Goal: Information Seeking & Learning: Check status

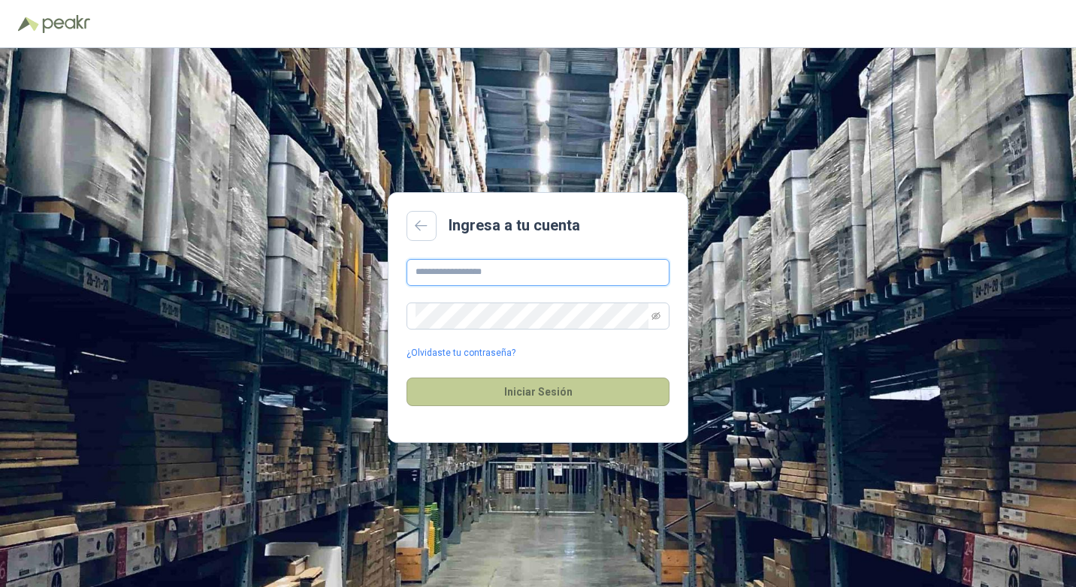
type input "**********"
click at [556, 396] on button "Iniciar Sesión" at bounding box center [537, 392] width 263 height 29
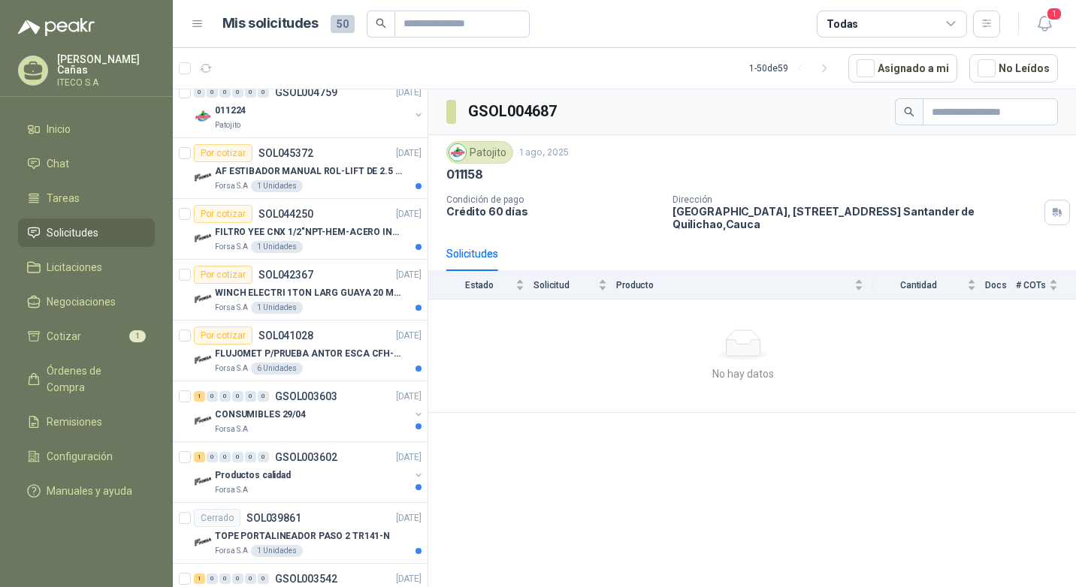
scroll to position [1202, 0]
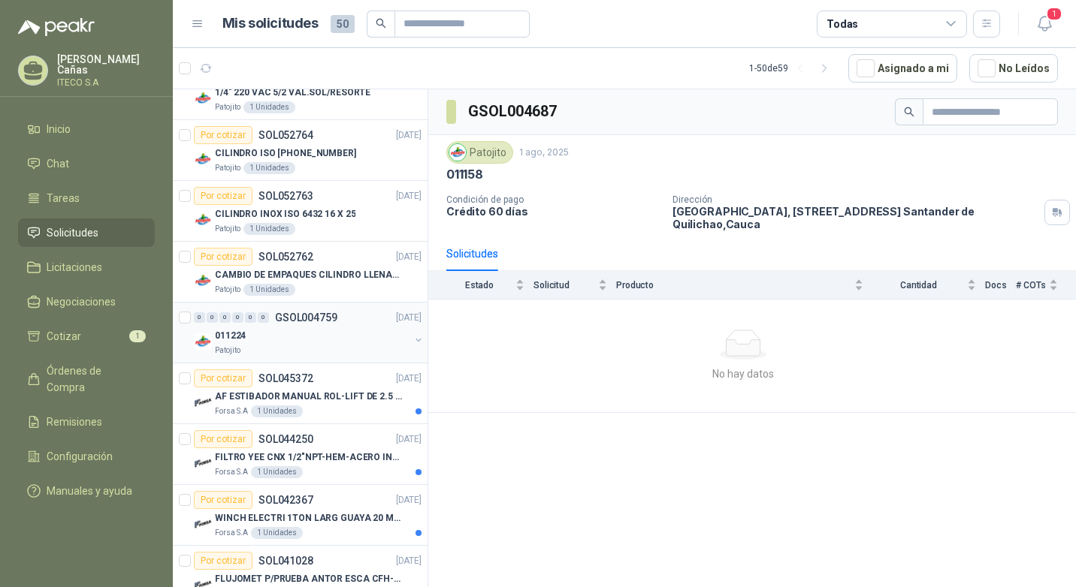
click at [306, 342] on div "011224" at bounding box center [312, 336] width 195 height 18
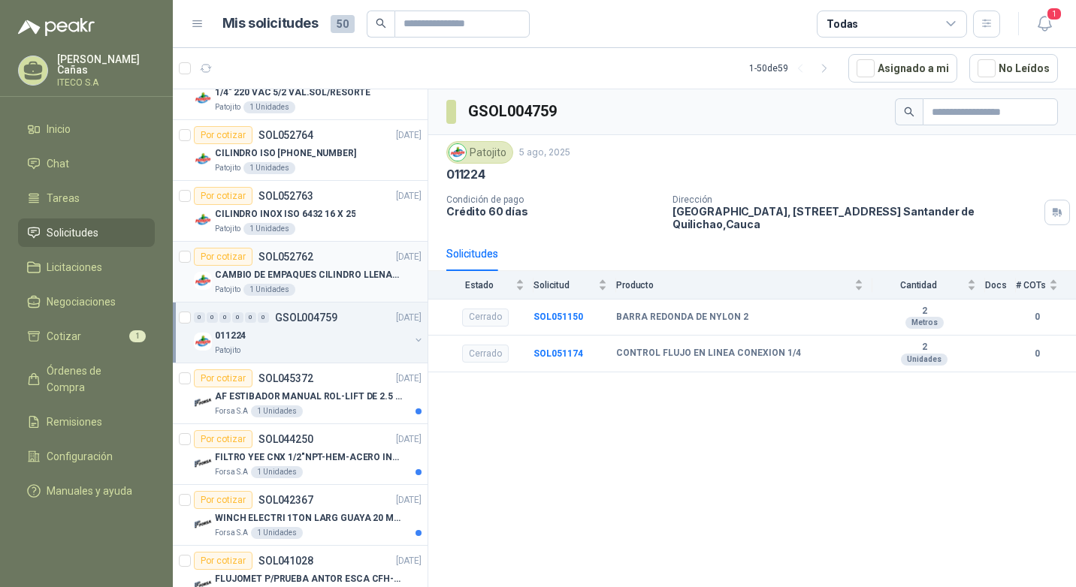
click at [328, 282] on div "CAMBIO DE EMPAQUES CILINDRO LLENADORA MANUALNUAL" at bounding box center [318, 275] width 207 height 18
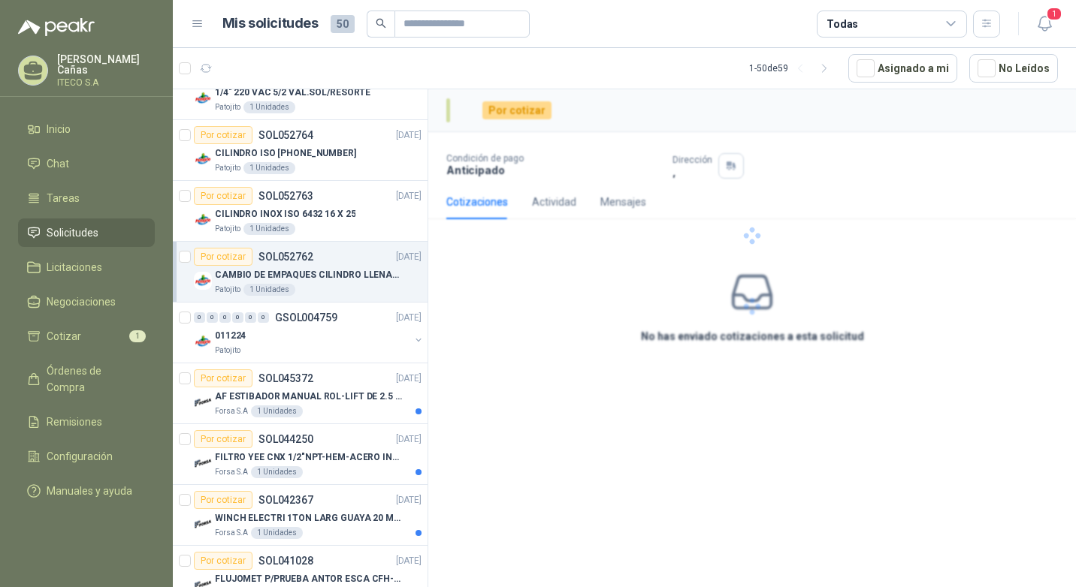
click at [328, 268] on p "CAMBIO DE EMPAQUES CILINDRO LLENADORA MANUALNUAL" at bounding box center [308, 275] width 187 height 14
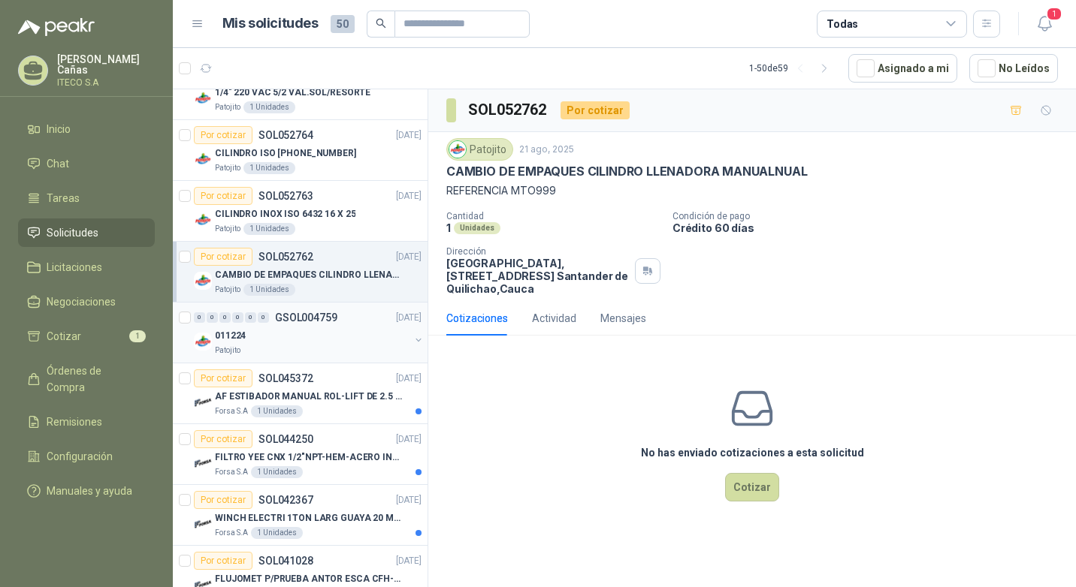
scroll to position [1127, 0]
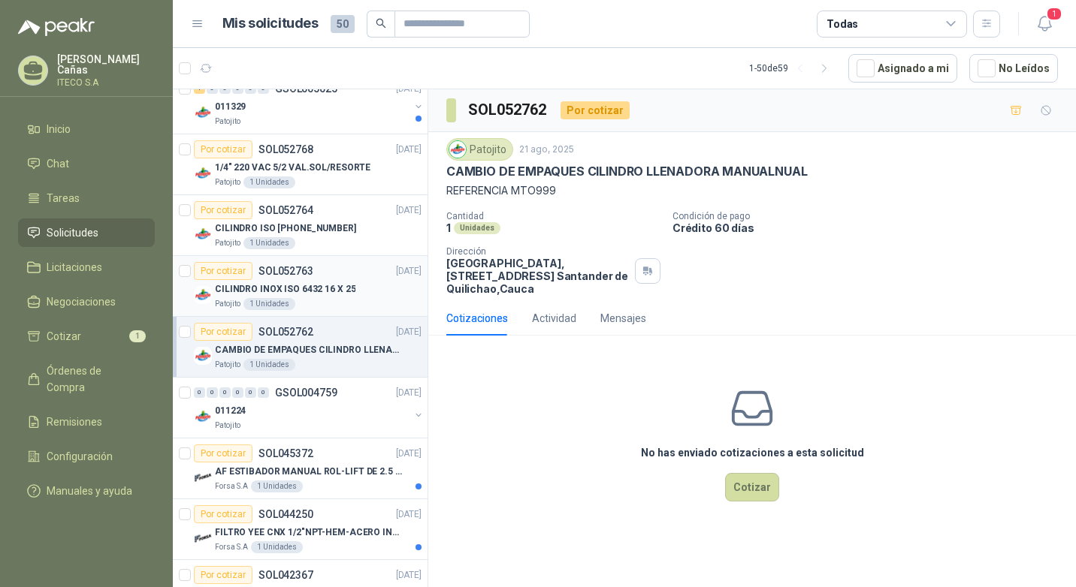
click at [312, 288] on p "CILINDRO INOX ISO 6432 16 X 25" at bounding box center [285, 289] width 140 height 14
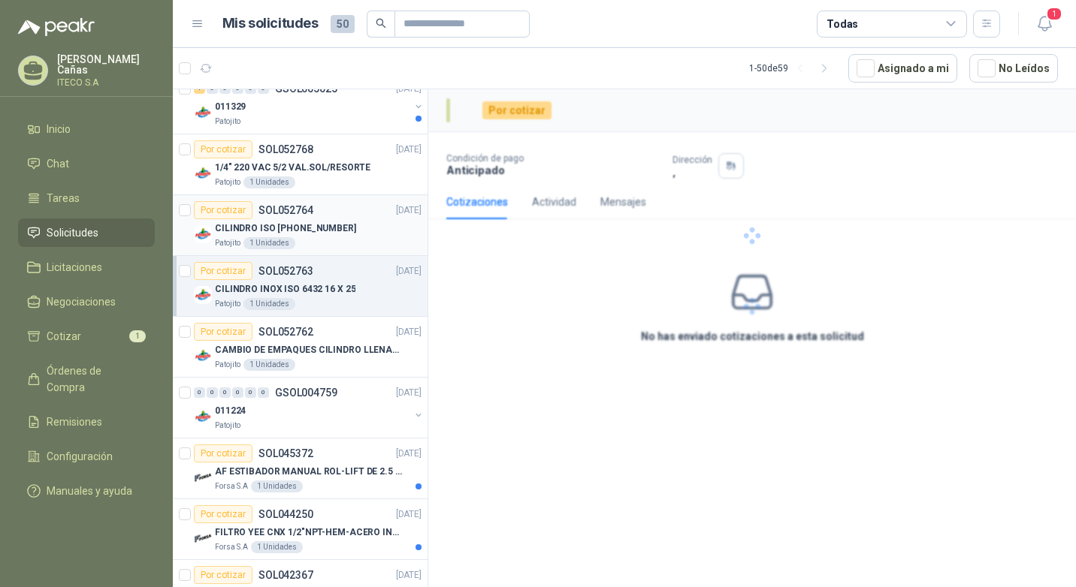
click at [316, 235] on p "CILINDRO ISO [PHONE_NUMBER]" at bounding box center [285, 229] width 141 height 14
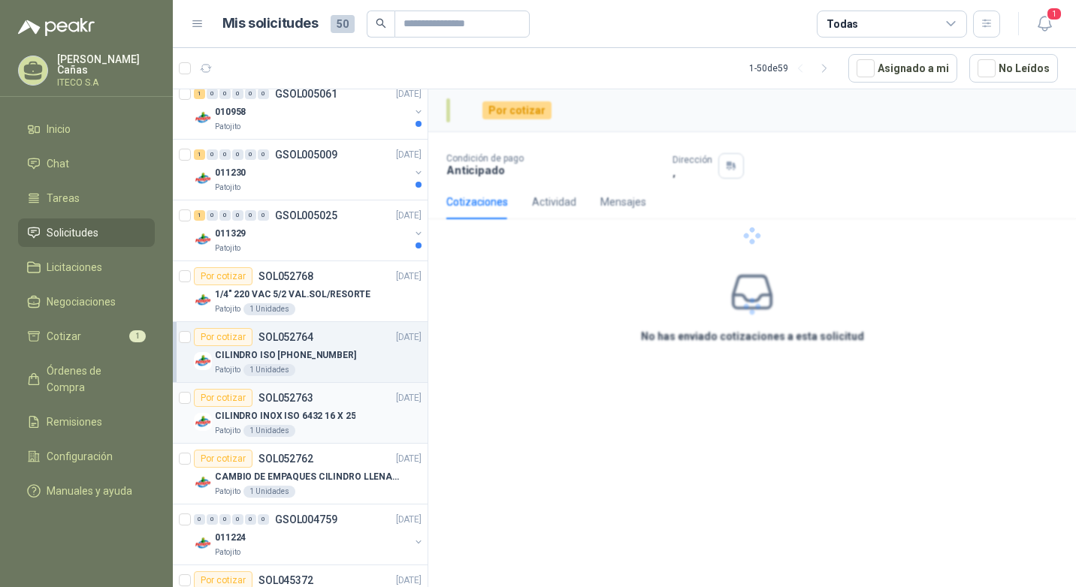
scroll to position [977, 0]
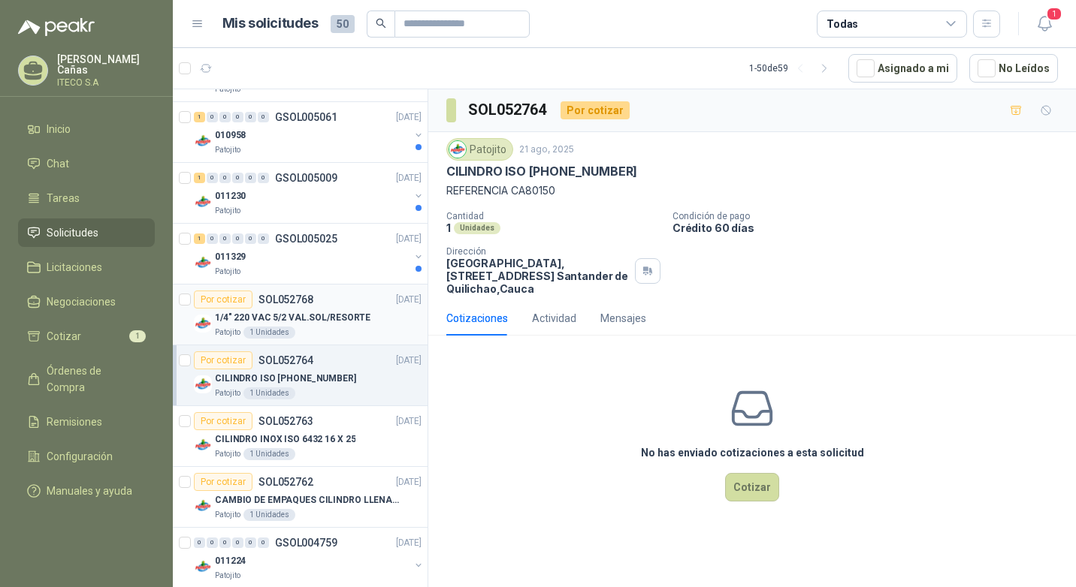
click at [307, 319] on p "1/4" 220 VAC 5/2 VAL.SOL/RESORTE" at bounding box center [293, 318] width 156 height 14
click at [320, 252] on div "011329" at bounding box center [312, 257] width 195 height 18
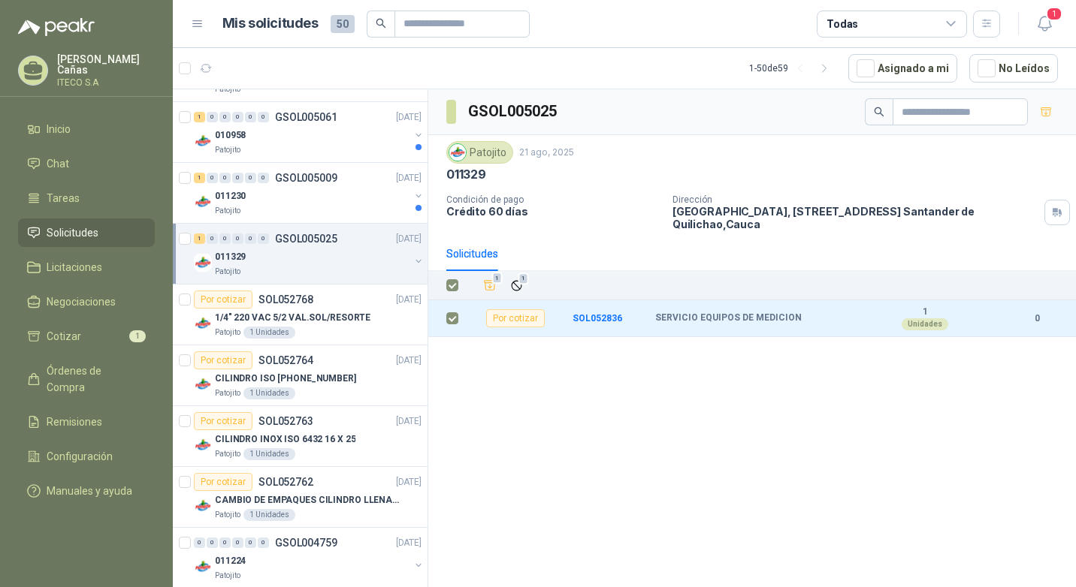
click at [331, 261] on div "011329" at bounding box center [312, 257] width 195 height 18
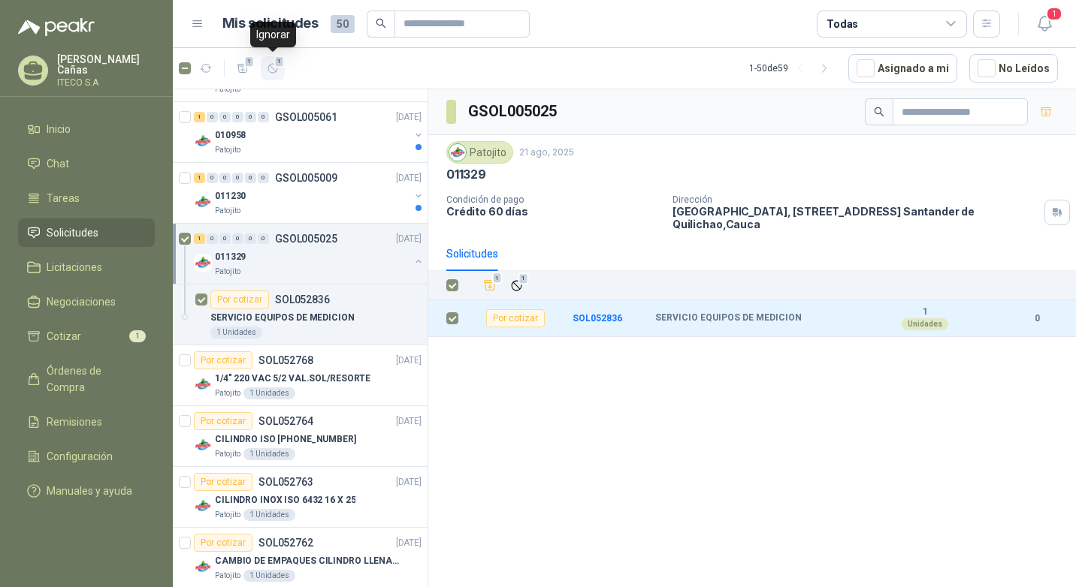
click at [272, 70] on icon "button" at bounding box center [273, 68] width 13 height 13
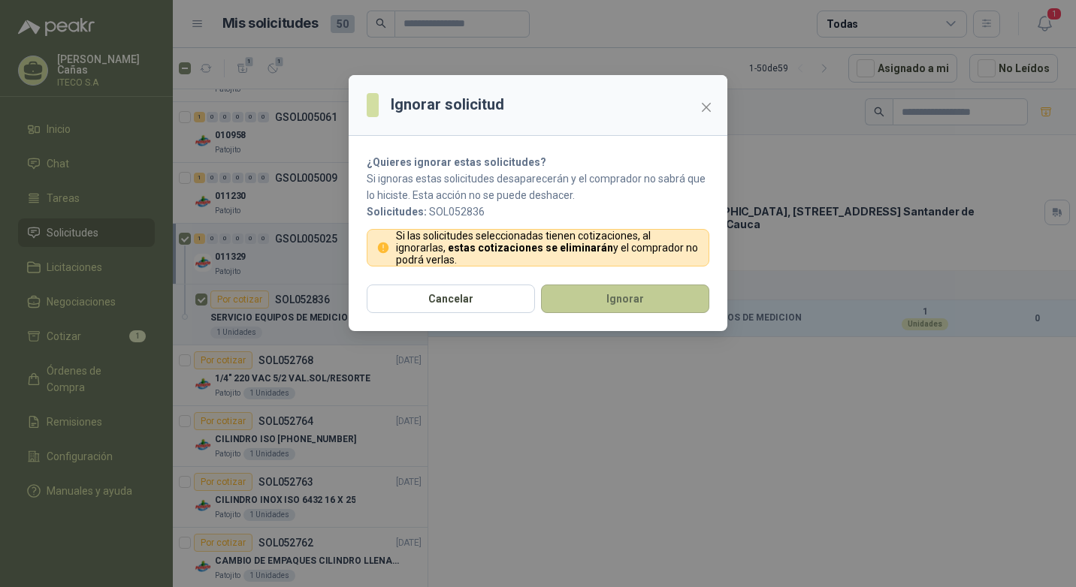
click at [630, 301] on button "Ignorar" at bounding box center [625, 299] width 168 height 29
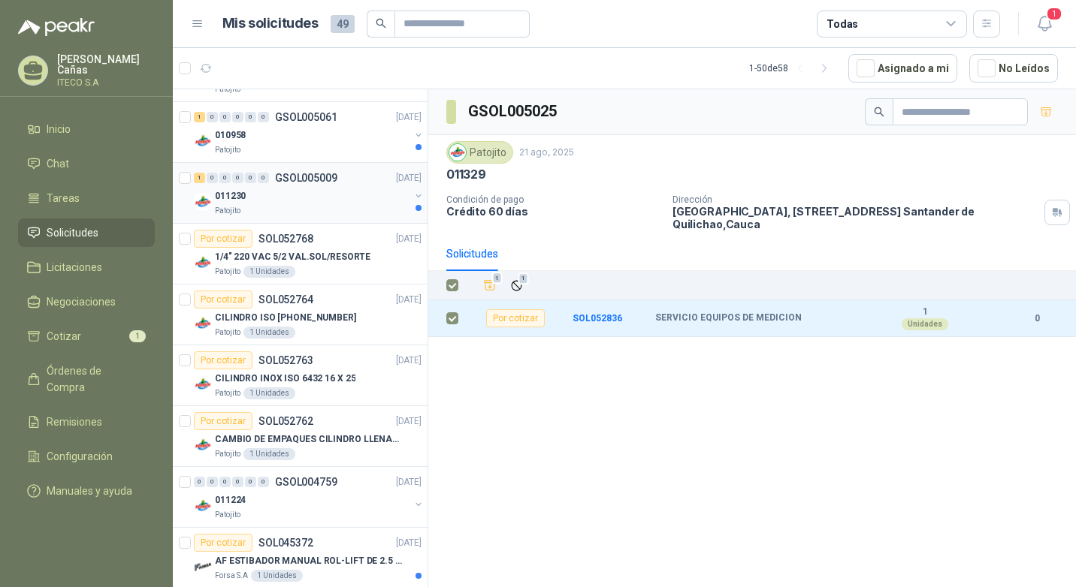
click at [322, 181] on p "GSOL005009" at bounding box center [306, 178] width 62 height 11
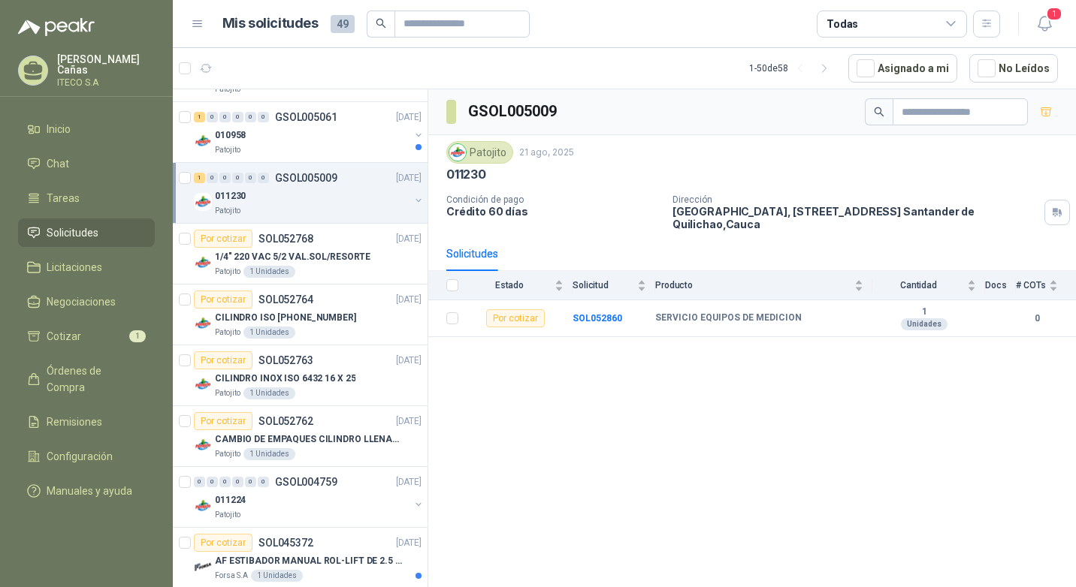
click at [192, 177] on div at bounding box center [186, 193] width 15 height 48
click at [270, 62] on icon "button" at bounding box center [273, 68] width 13 height 13
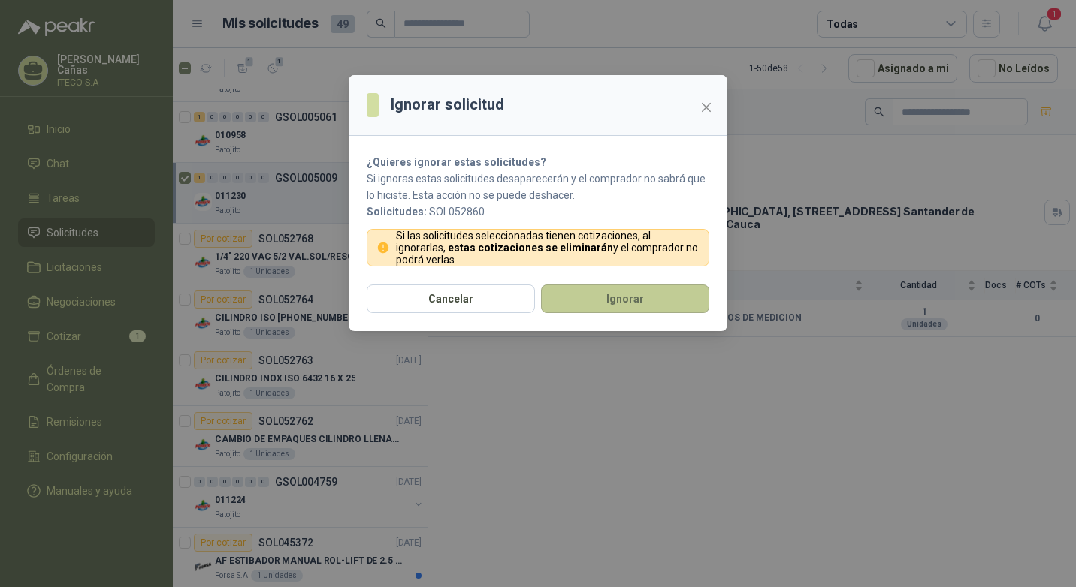
click at [598, 297] on button "Ignorar" at bounding box center [625, 299] width 168 height 29
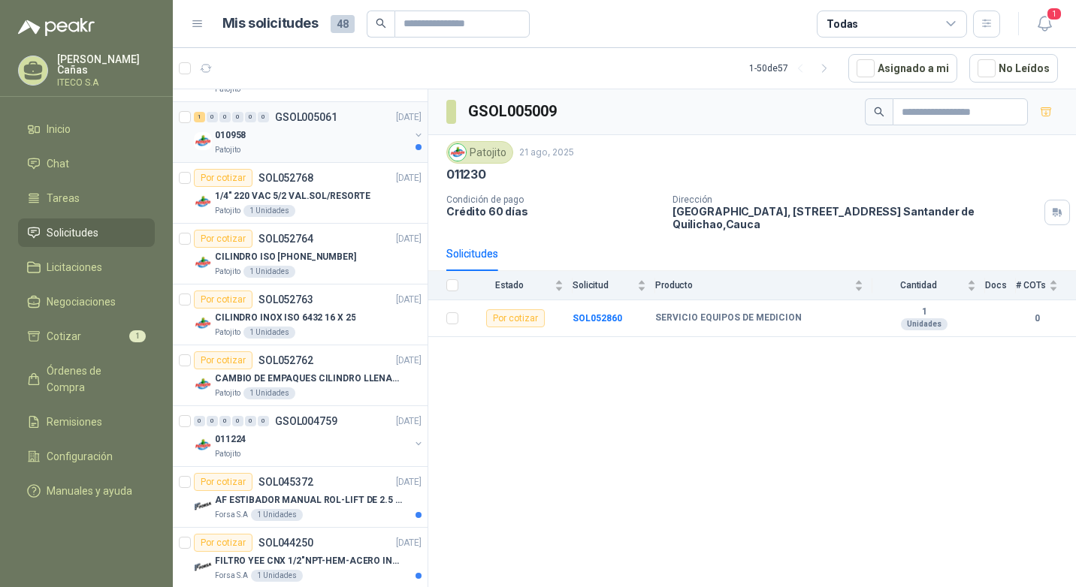
click at [269, 148] on div "Patojito" at bounding box center [312, 150] width 195 height 12
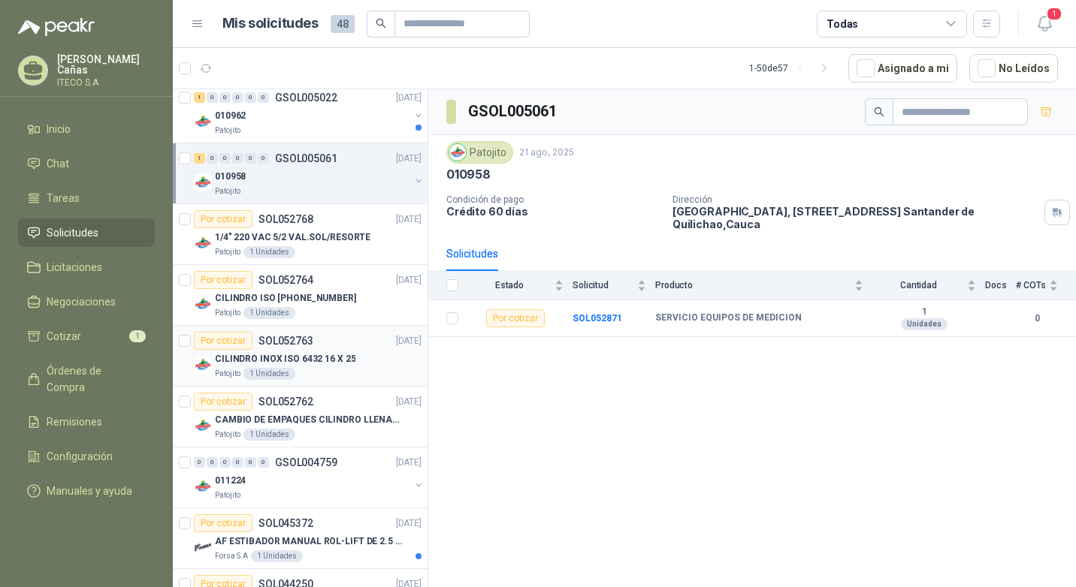
scroll to position [901, 0]
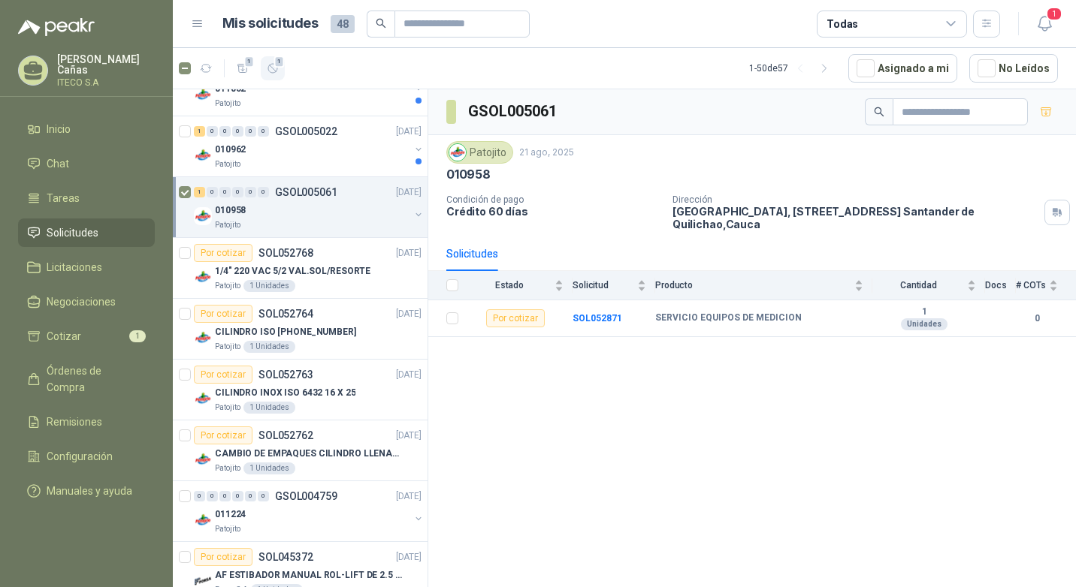
click at [273, 64] on icon "button" at bounding box center [272, 68] width 9 height 9
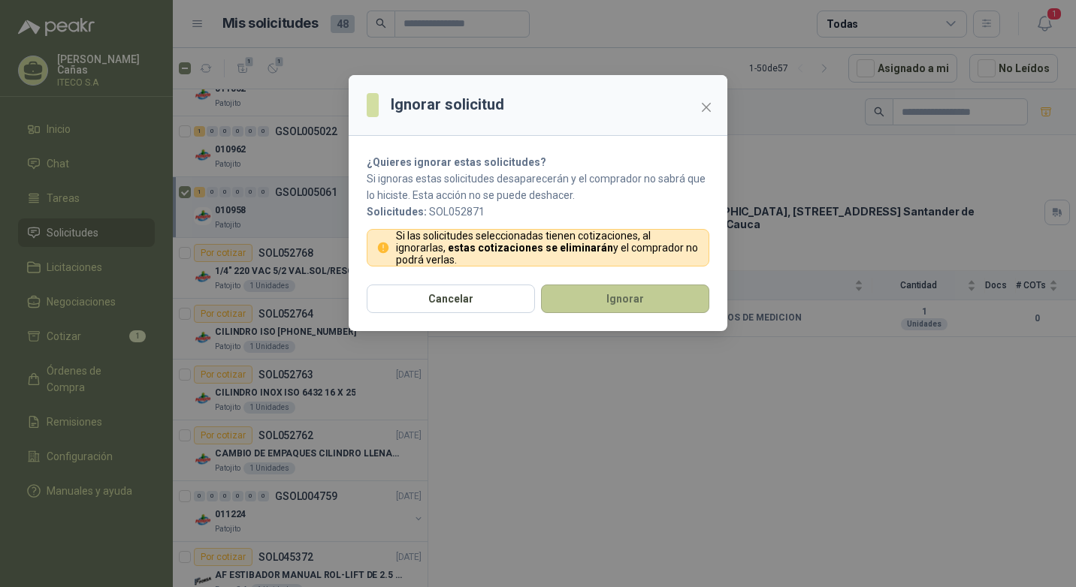
click at [615, 295] on button "Ignorar" at bounding box center [625, 299] width 168 height 29
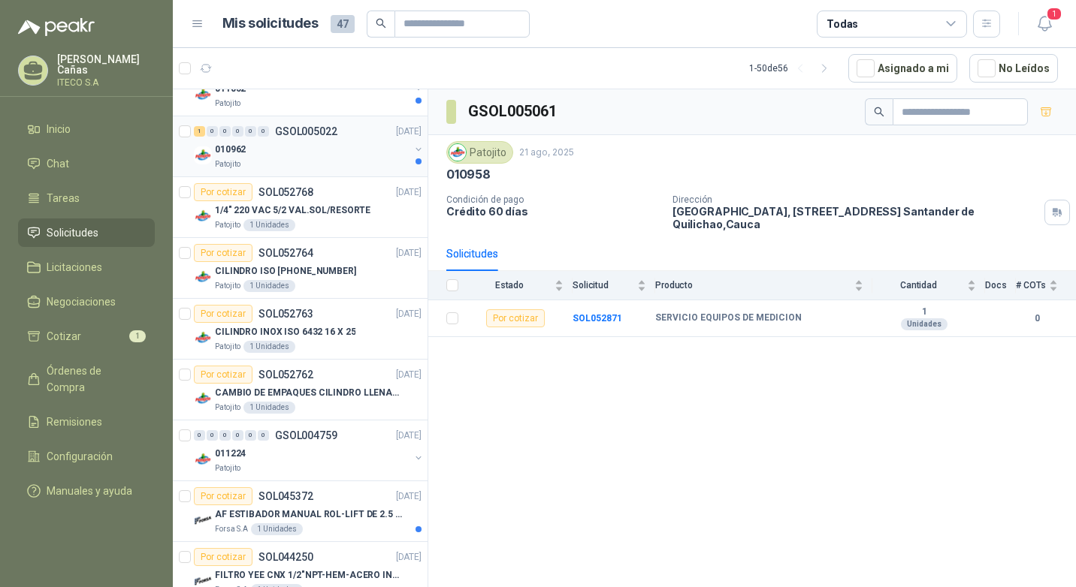
click at [276, 137] on p "GSOL005022" at bounding box center [306, 131] width 62 height 11
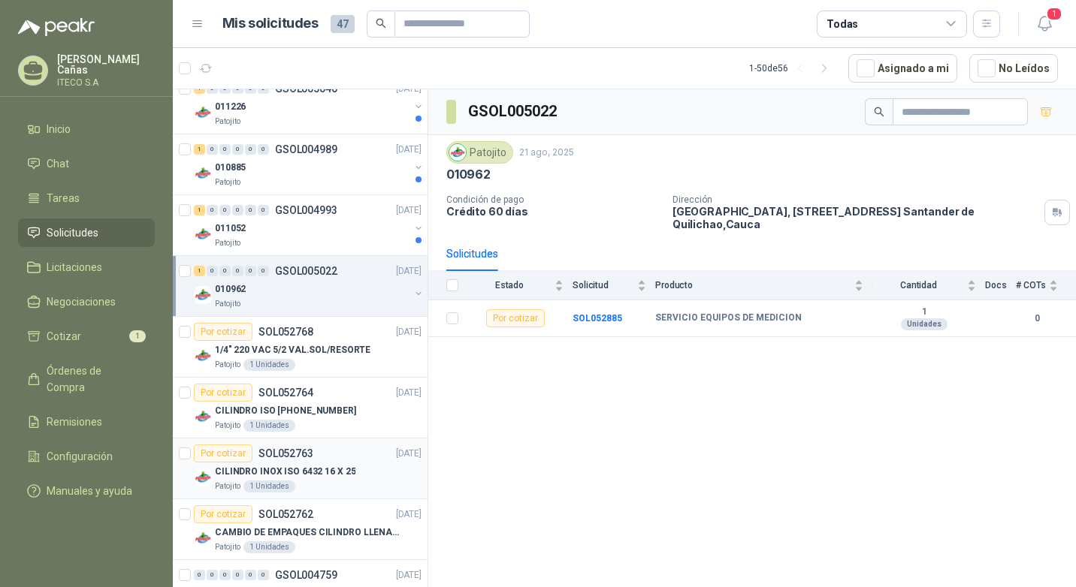
scroll to position [751, 0]
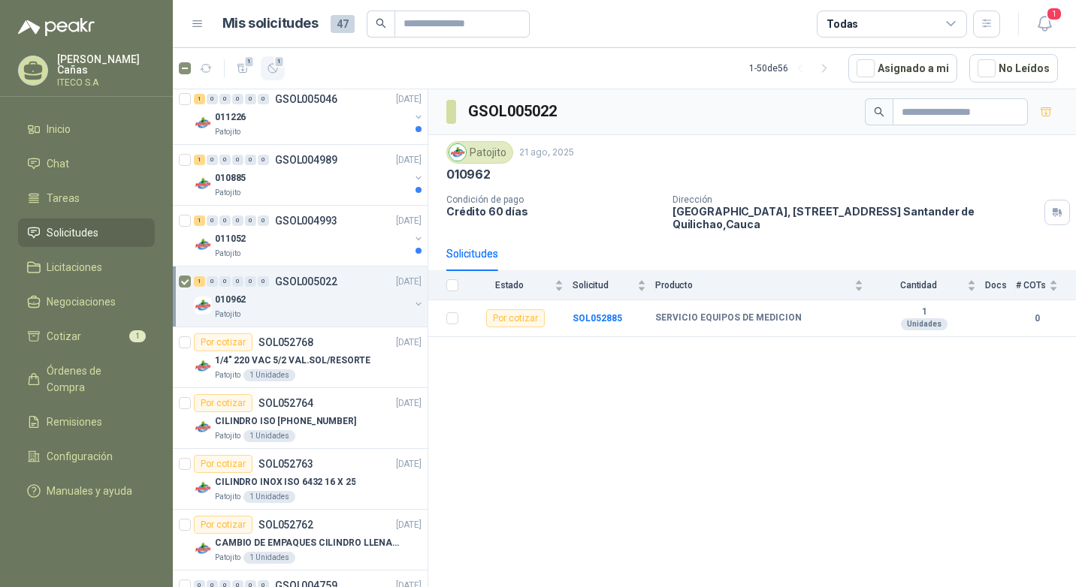
click at [278, 68] on span "1" at bounding box center [279, 62] width 11 height 12
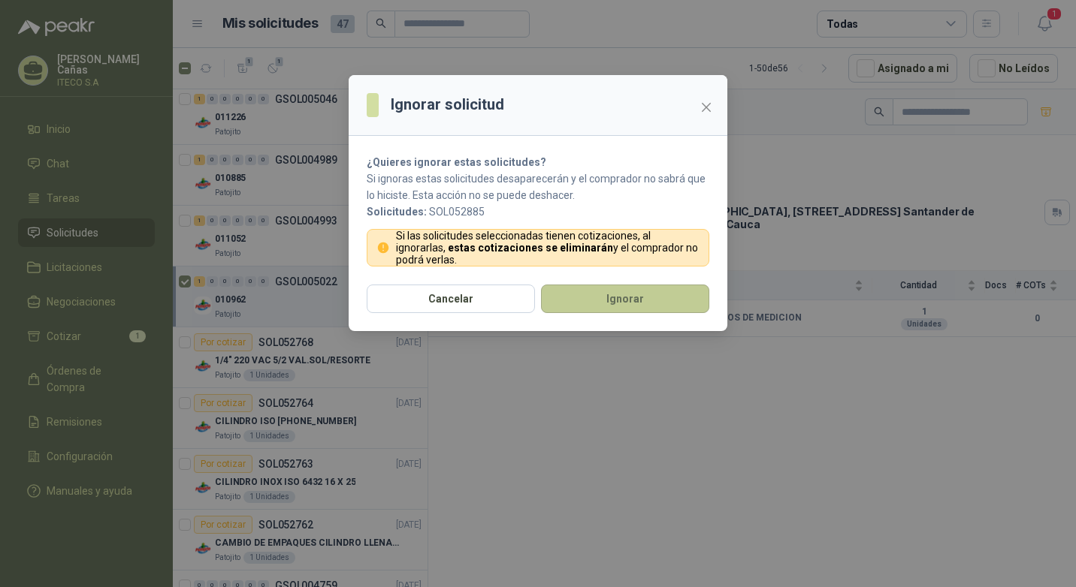
click at [637, 305] on button "Ignorar" at bounding box center [625, 299] width 168 height 29
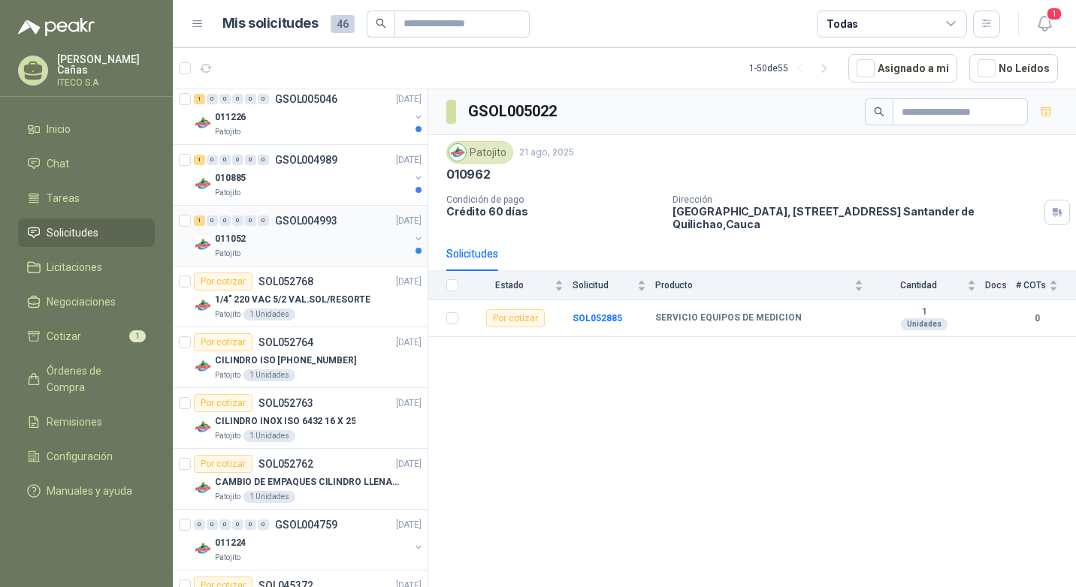
click at [276, 235] on div "011052" at bounding box center [312, 239] width 195 height 18
click at [266, 162] on div "0" at bounding box center [263, 160] width 11 height 11
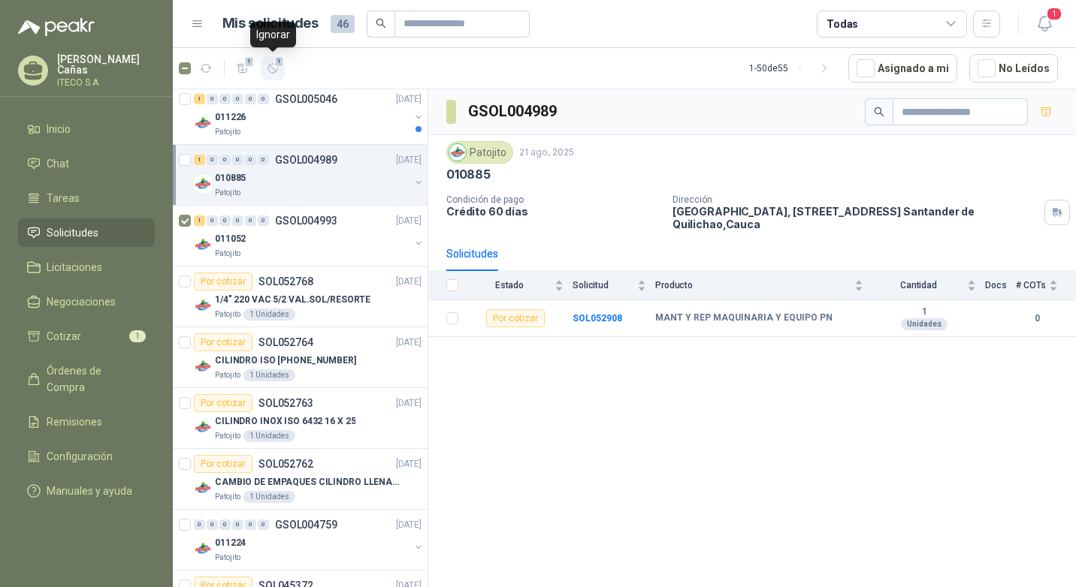
click at [274, 57] on button "1" at bounding box center [273, 68] width 24 height 24
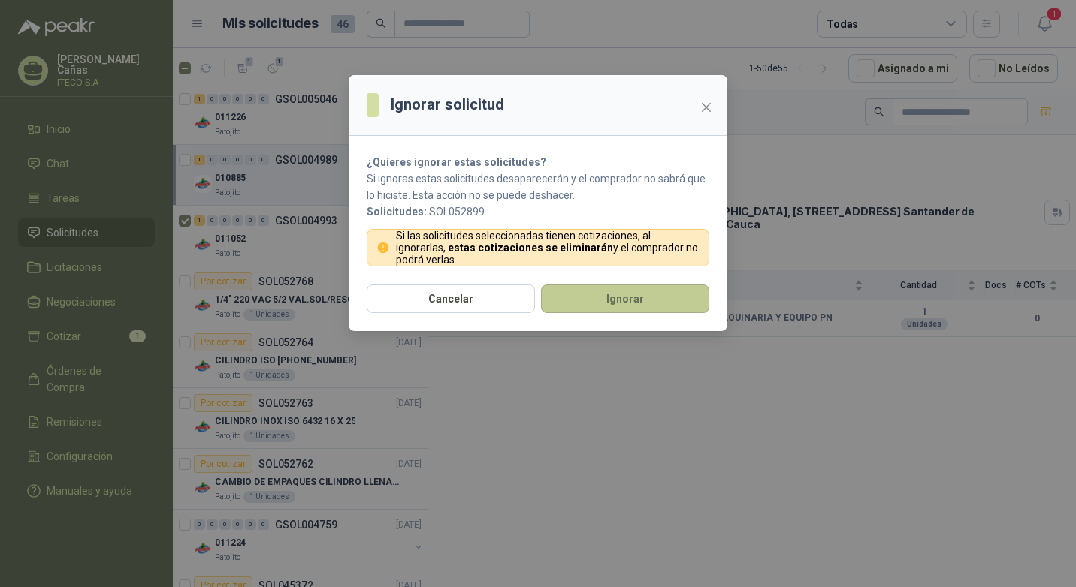
click at [631, 294] on button "Ignorar" at bounding box center [625, 299] width 168 height 29
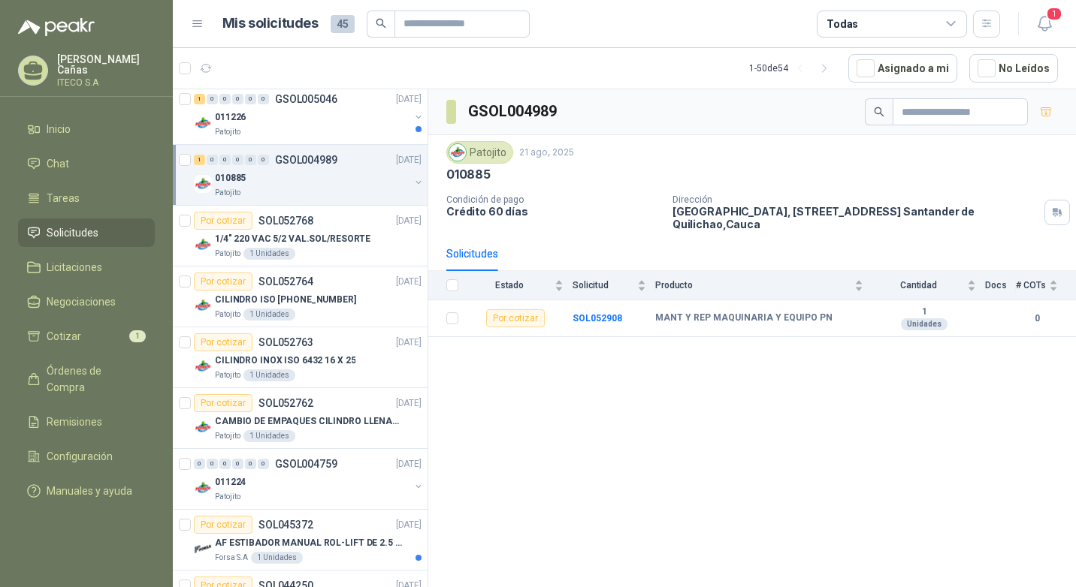
click at [300, 165] on p "GSOL004989" at bounding box center [306, 160] width 62 height 11
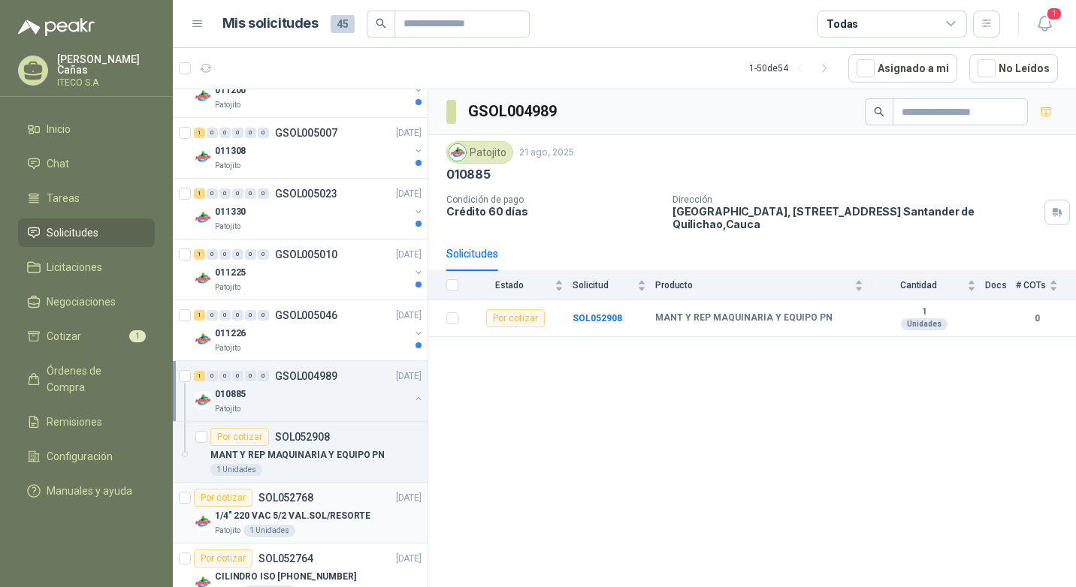
scroll to position [526, 0]
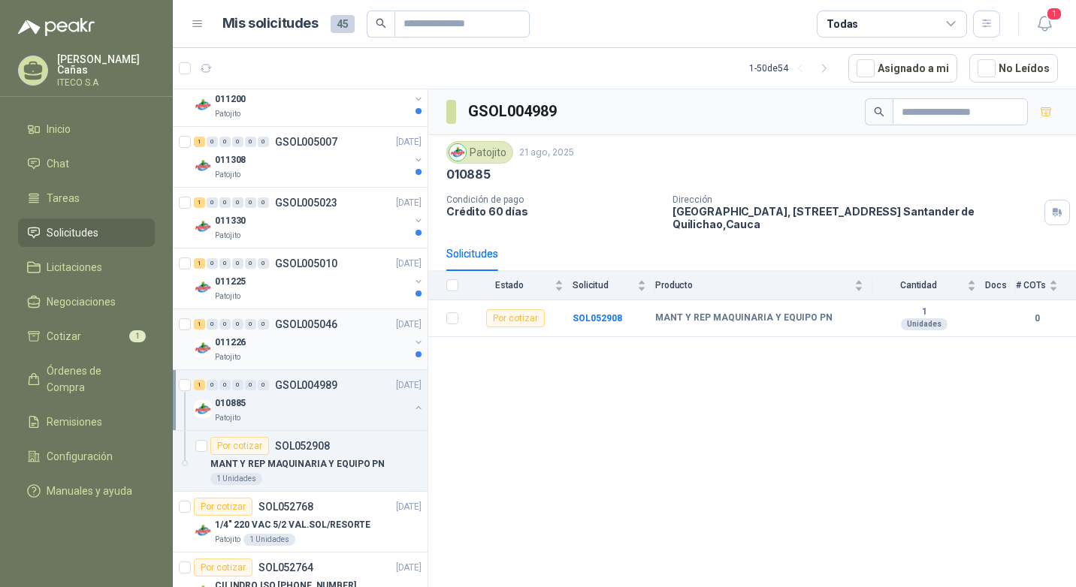
click at [267, 346] on div "011226" at bounding box center [312, 343] width 195 height 18
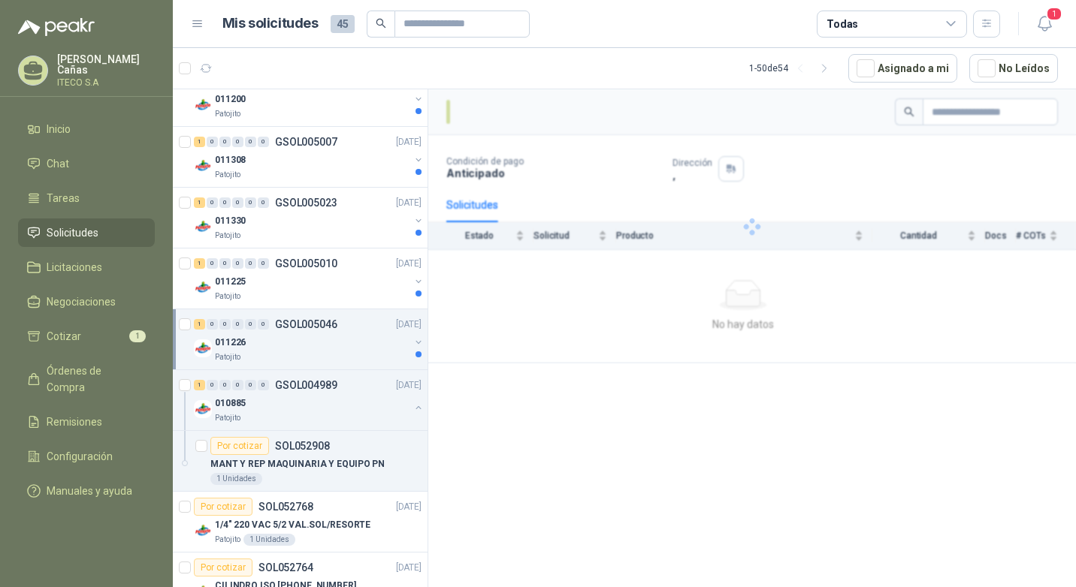
click at [266, 346] on div "011226" at bounding box center [312, 343] width 195 height 18
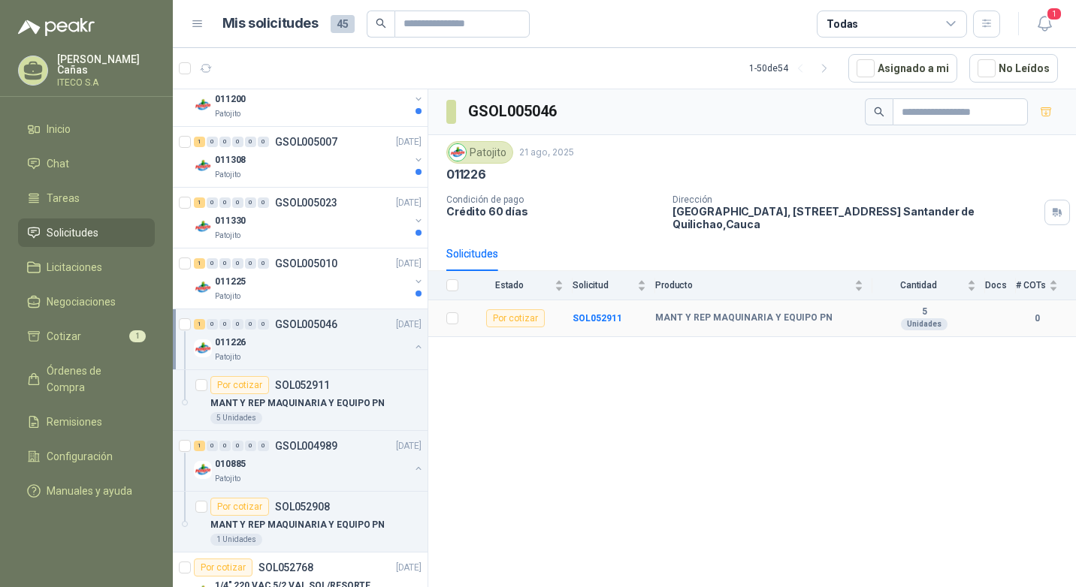
click at [716, 321] on b "MANT Y REP MAQUINARIA Y EQUIPO PN" at bounding box center [743, 319] width 177 height 12
click at [596, 322] on b "SOL052911" at bounding box center [597, 318] width 50 height 11
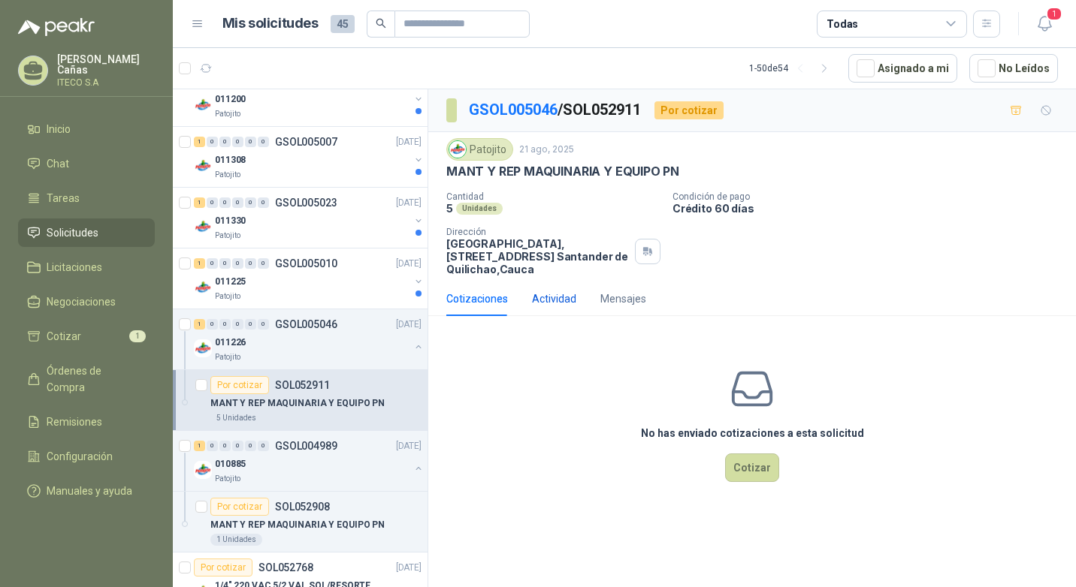
click at [569, 303] on div "Actividad" at bounding box center [554, 299] width 44 height 17
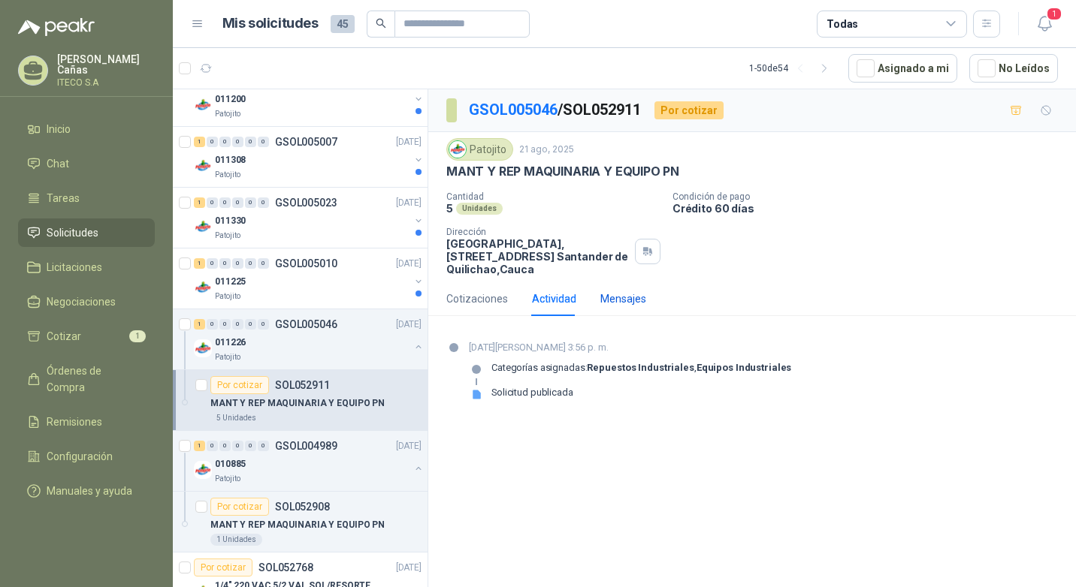
click at [610, 302] on div "Mensajes" at bounding box center [623, 299] width 46 height 17
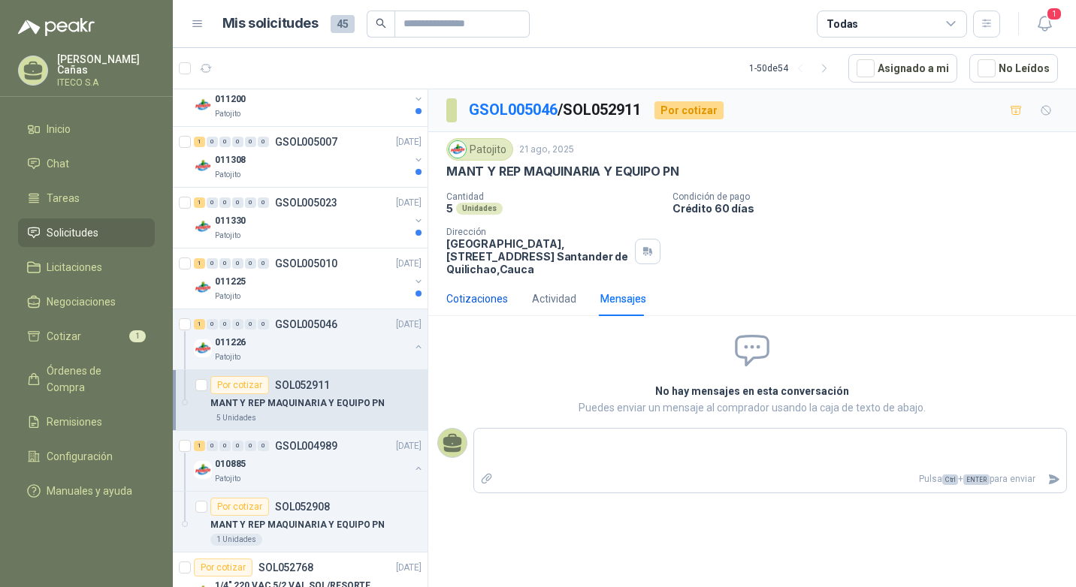
click at [496, 304] on div "Cotizaciones" at bounding box center [477, 299] width 62 height 17
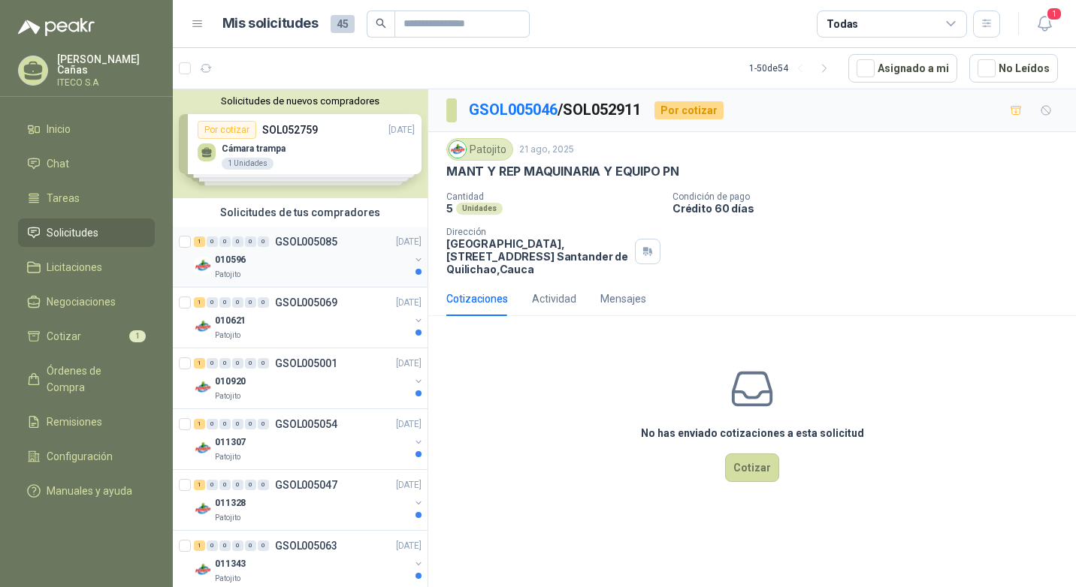
click at [264, 264] on div "010596" at bounding box center [312, 260] width 195 height 18
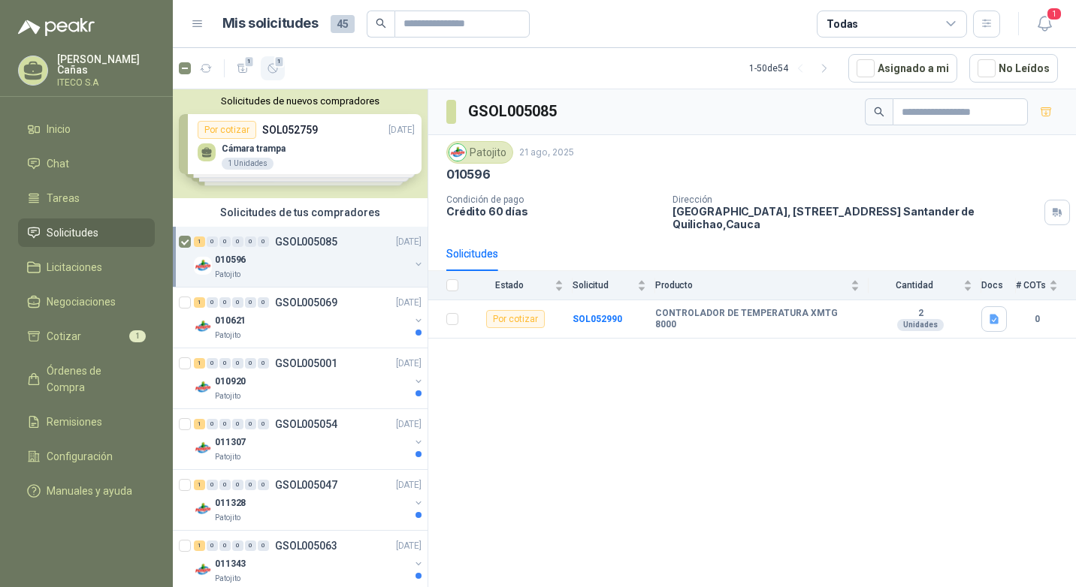
click at [279, 69] on button "1" at bounding box center [273, 68] width 24 height 24
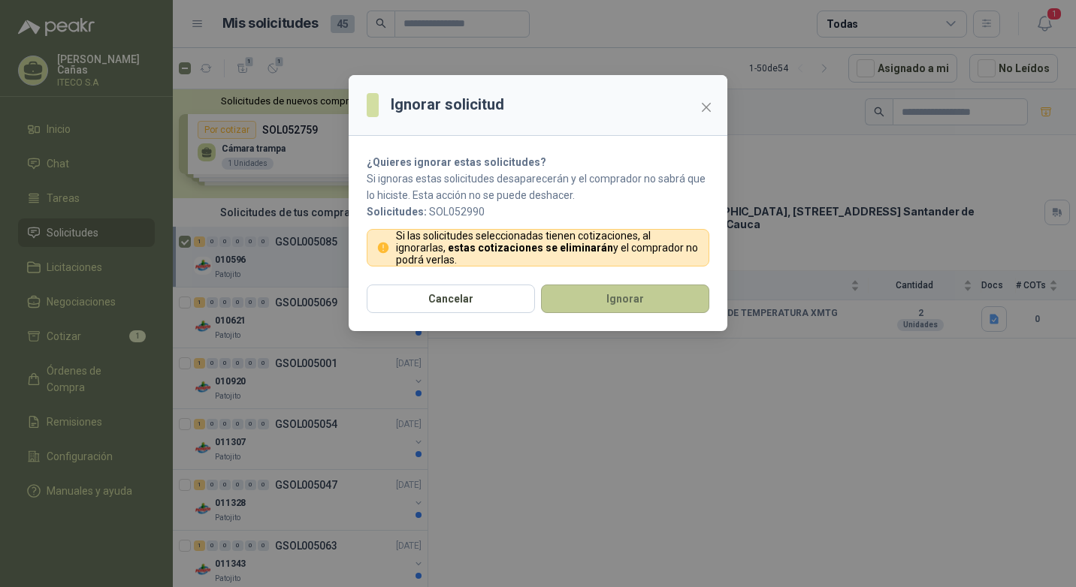
click at [611, 294] on button "Ignorar" at bounding box center [625, 299] width 168 height 29
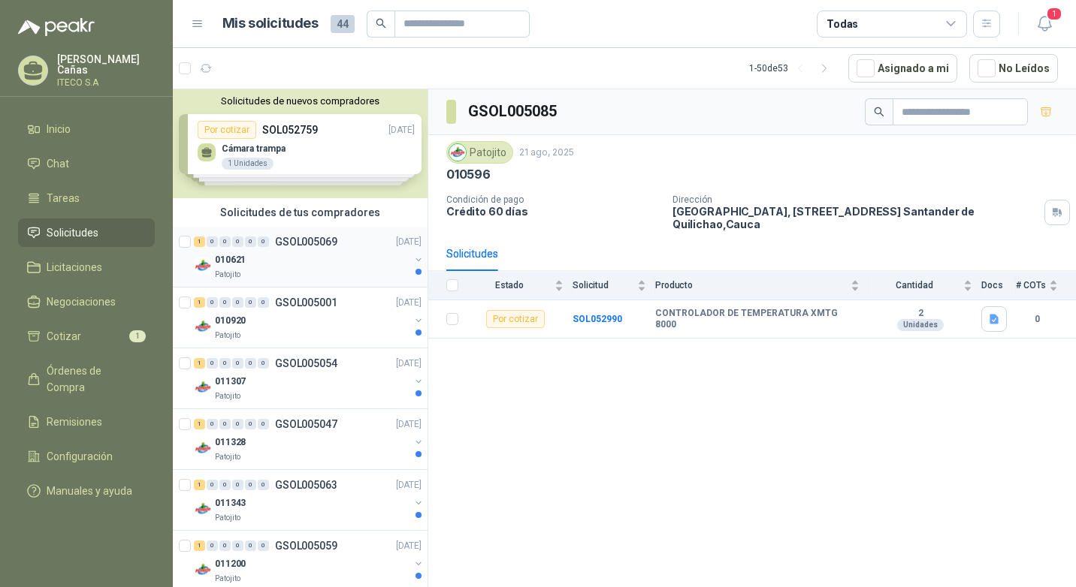
click at [310, 257] on div "010621" at bounding box center [312, 260] width 195 height 18
click at [276, 73] on icon "button" at bounding box center [273, 68] width 13 height 13
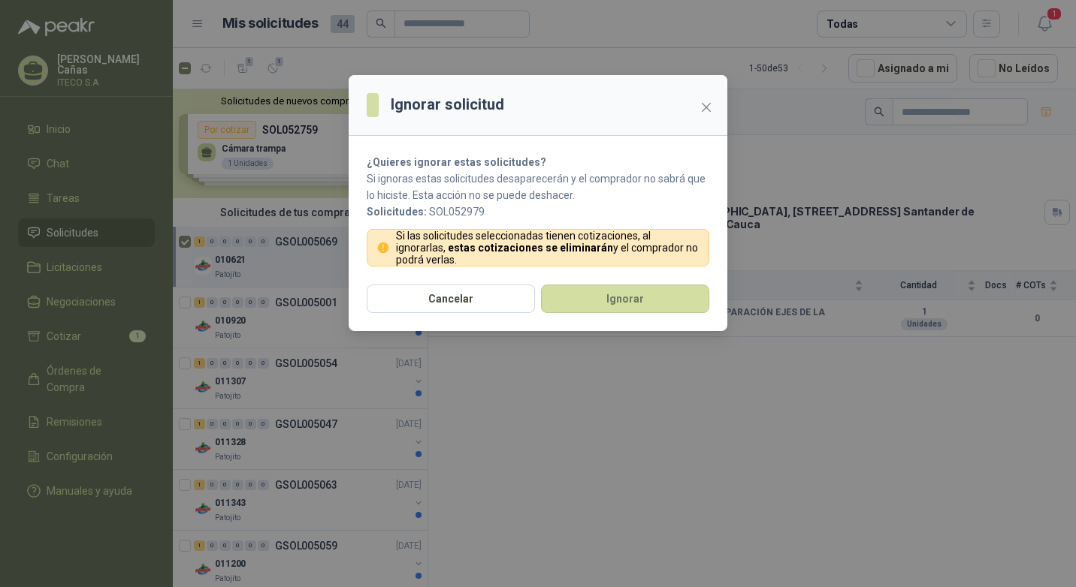
click at [602, 284] on section "¿Quieres ignorar estas solicitudes? Si ignoras estas solicitudes desaparecerán …" at bounding box center [538, 210] width 379 height 149
click at [621, 294] on button "Ignorar" at bounding box center [625, 299] width 168 height 29
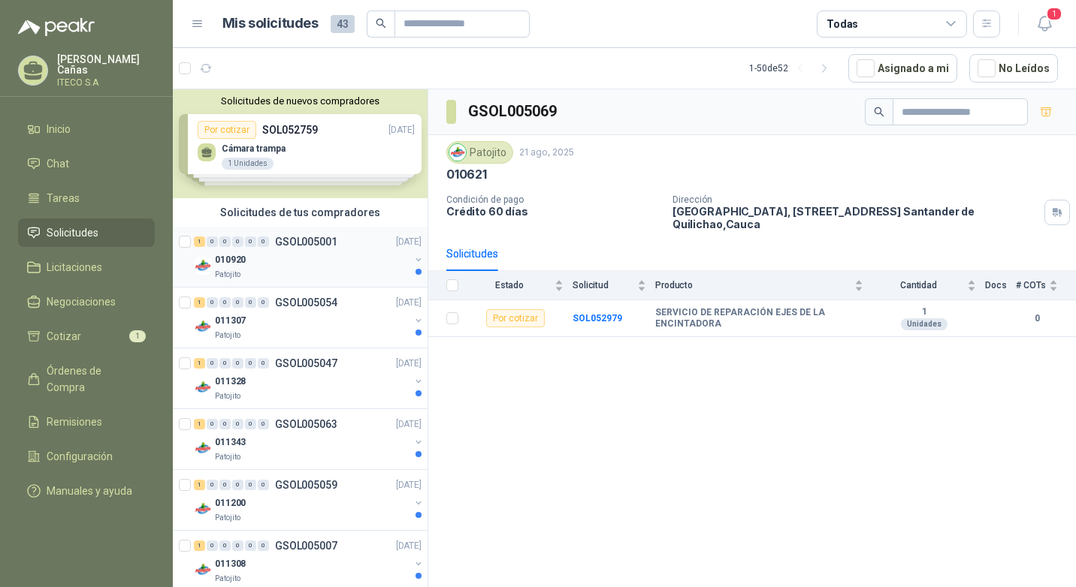
click at [291, 249] on div "1 0 0 0 0 0 GSOL005001 [DATE]" at bounding box center [309, 242] width 231 height 18
click at [263, 304] on div "0" at bounding box center [263, 302] width 11 height 11
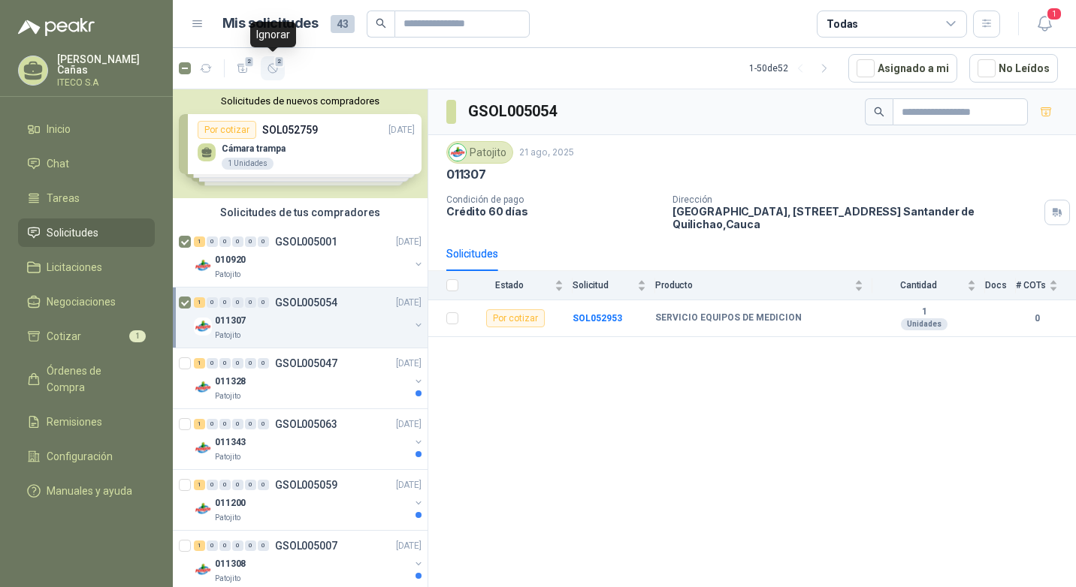
click at [281, 69] on button "2" at bounding box center [273, 68] width 24 height 24
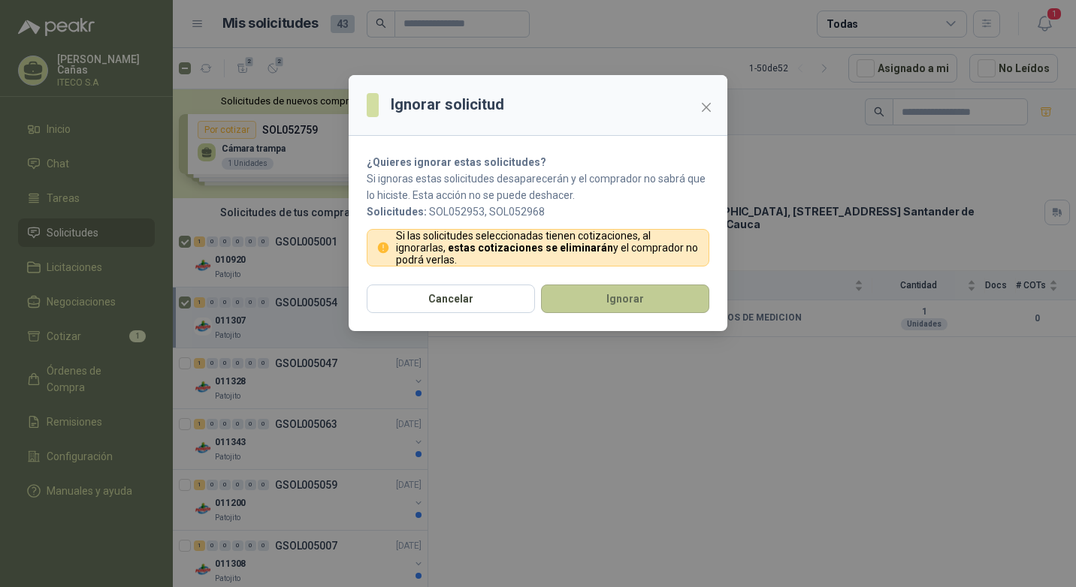
click at [629, 304] on button "Ignorar" at bounding box center [625, 299] width 168 height 29
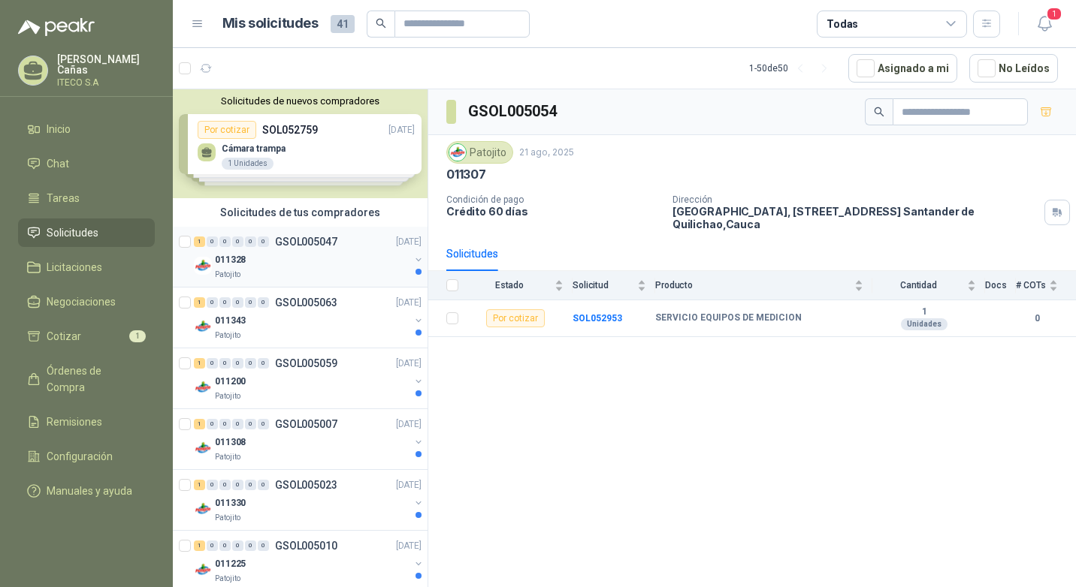
click at [324, 248] on div "1 0 0 0 0 0 GSOL005047 [DATE]" at bounding box center [309, 242] width 231 height 18
click at [220, 314] on p "011343" at bounding box center [230, 321] width 31 height 14
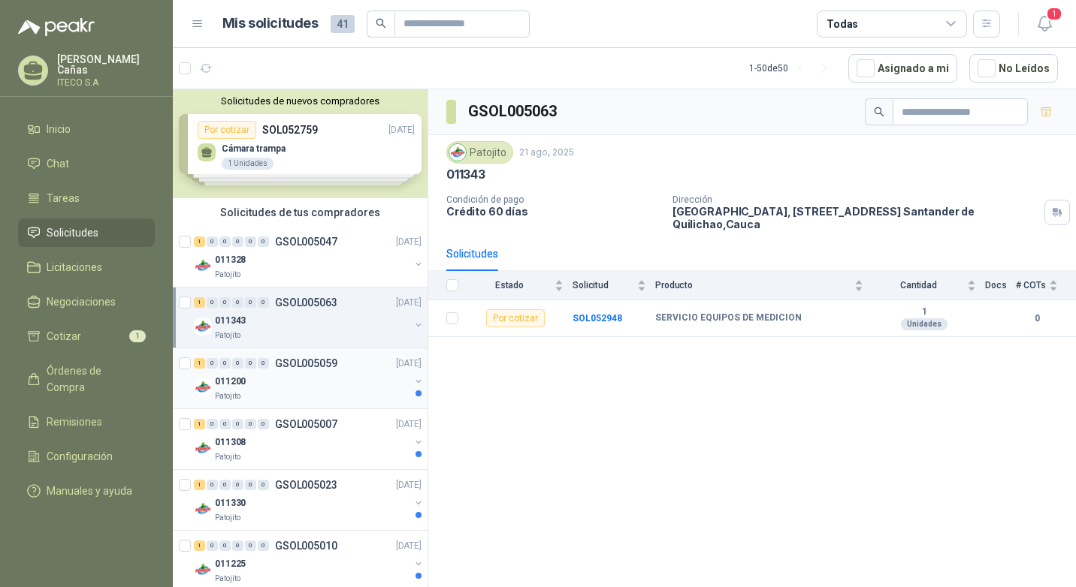
click at [224, 366] on div "0" at bounding box center [224, 363] width 11 height 11
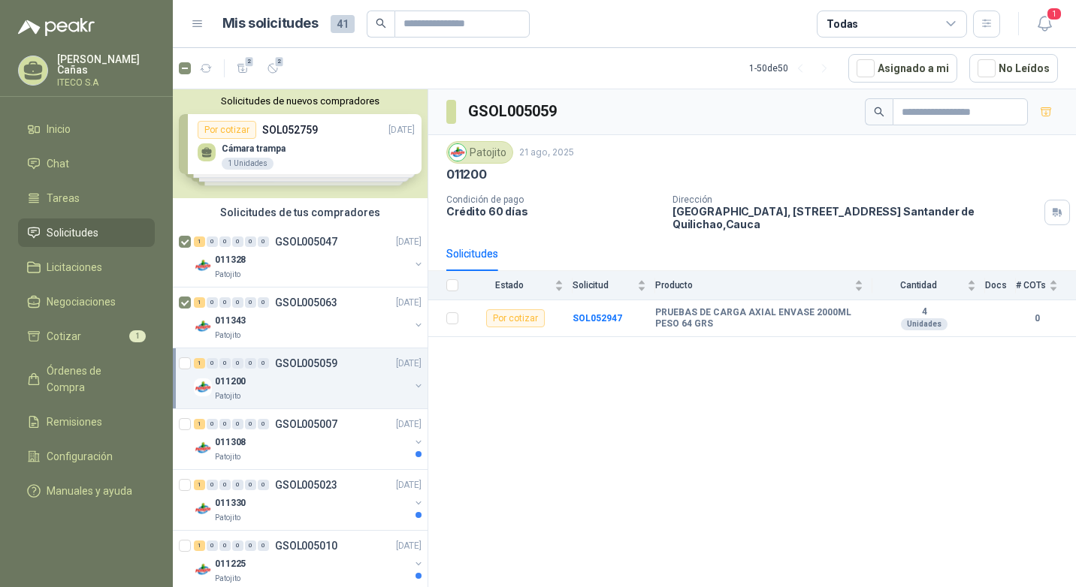
click at [192, 363] on div at bounding box center [186, 379] width 15 height 48
click at [282, 65] on span "3" at bounding box center [279, 62] width 11 height 12
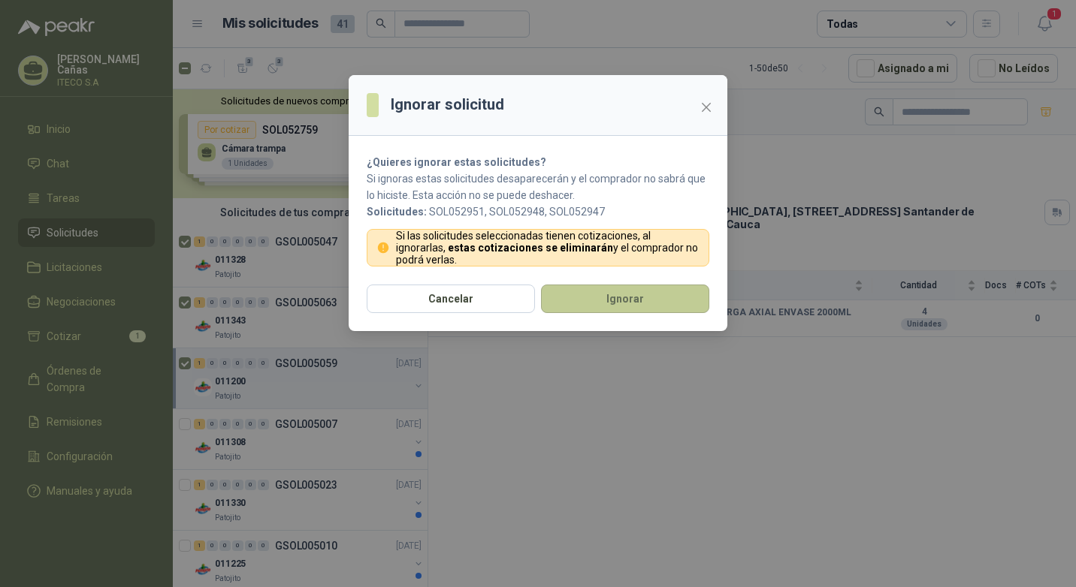
click at [581, 293] on button "Ignorar" at bounding box center [625, 299] width 168 height 29
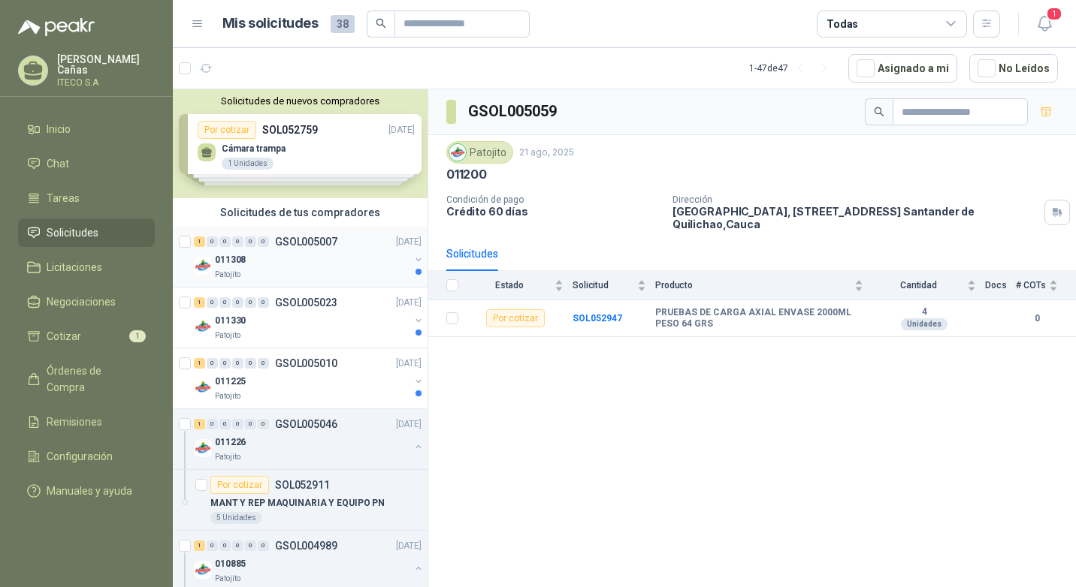
click at [273, 259] on div "011308" at bounding box center [312, 260] width 195 height 18
click at [237, 307] on div "0" at bounding box center [237, 302] width 11 height 11
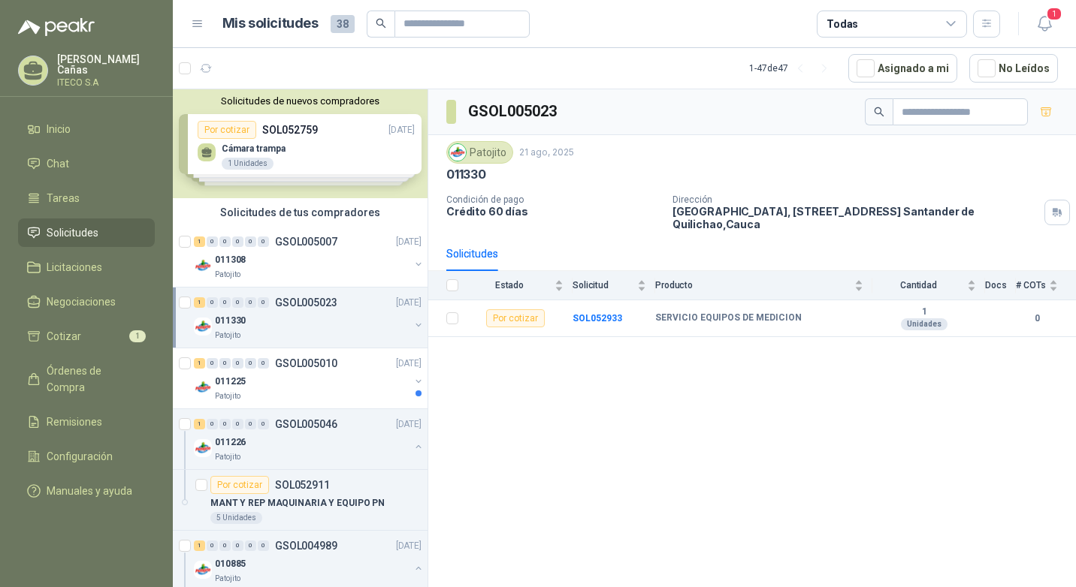
scroll to position [75, 0]
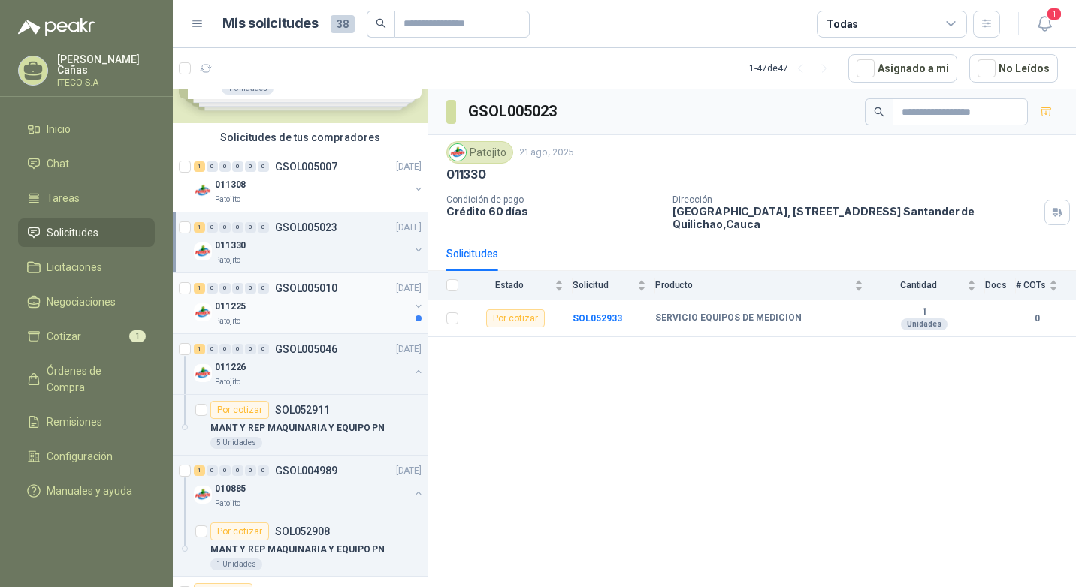
click at [253, 311] on div "011225" at bounding box center [312, 306] width 195 height 18
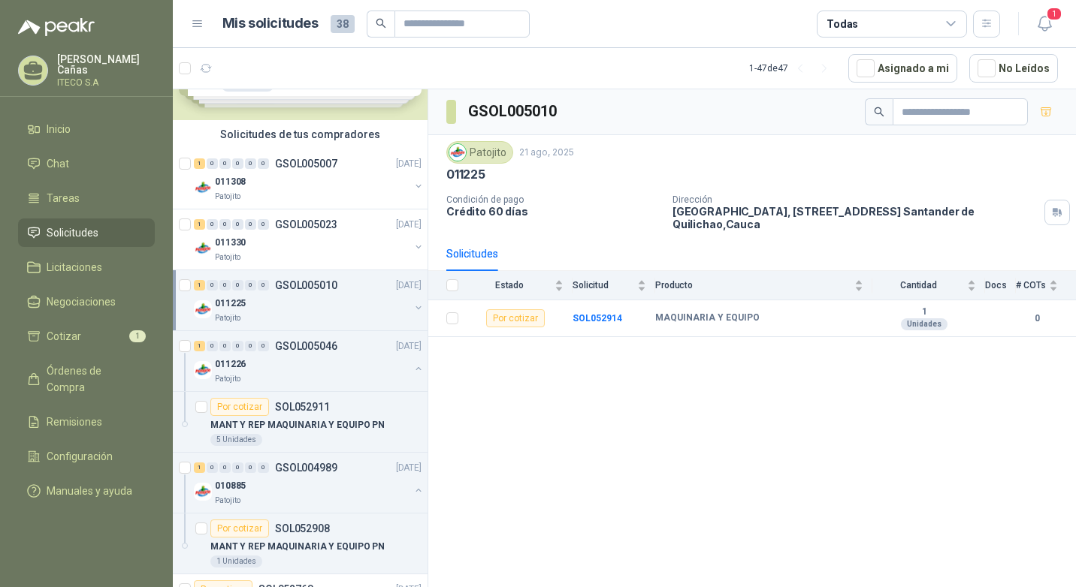
scroll to position [75, 0]
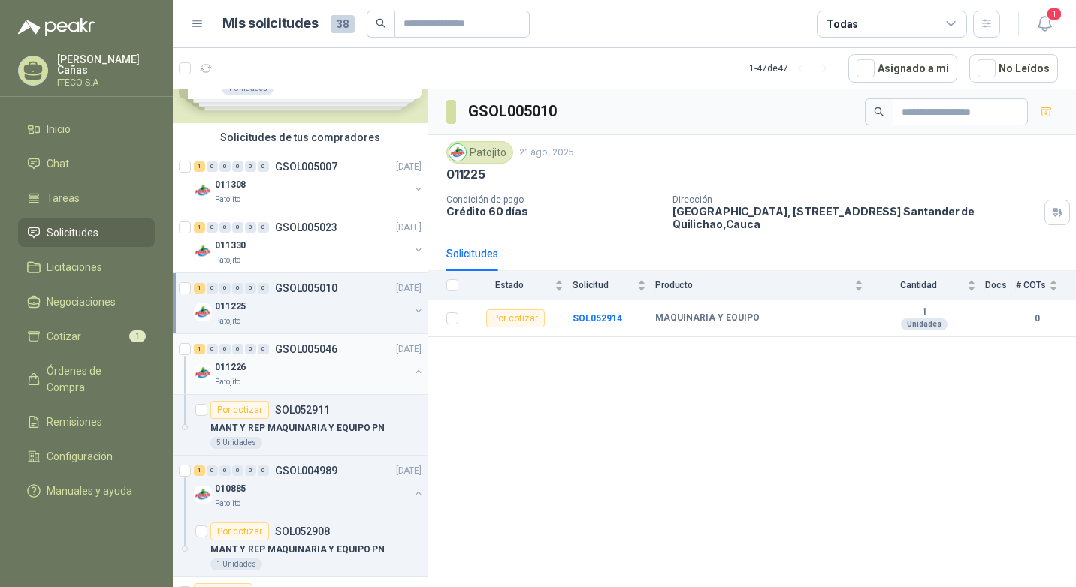
click at [282, 368] on div "011226" at bounding box center [312, 367] width 195 height 18
click at [186, 281] on div at bounding box center [186, 303] width 15 height 48
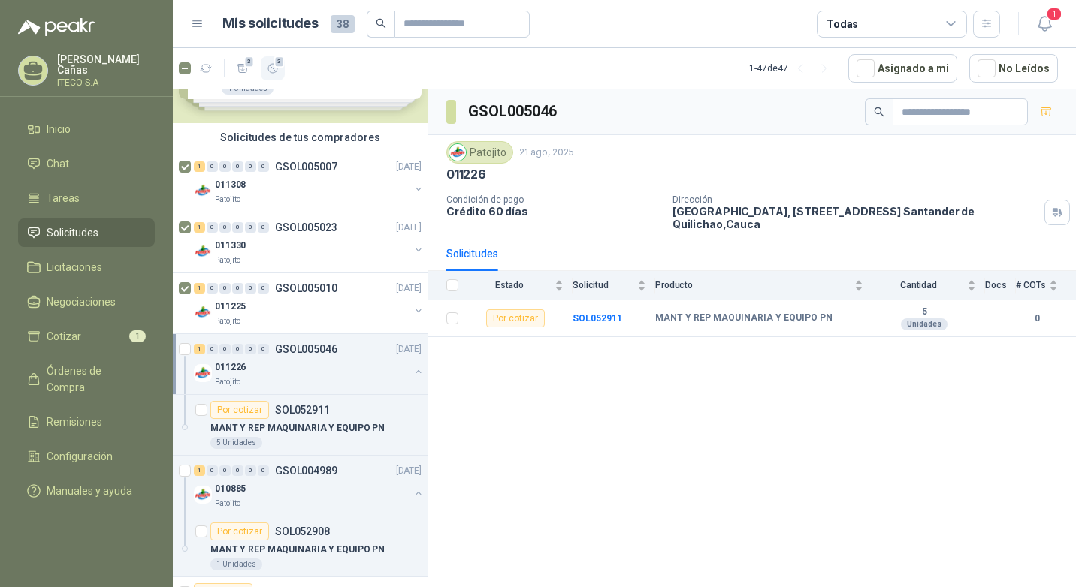
click at [281, 71] on button "3" at bounding box center [273, 68] width 24 height 24
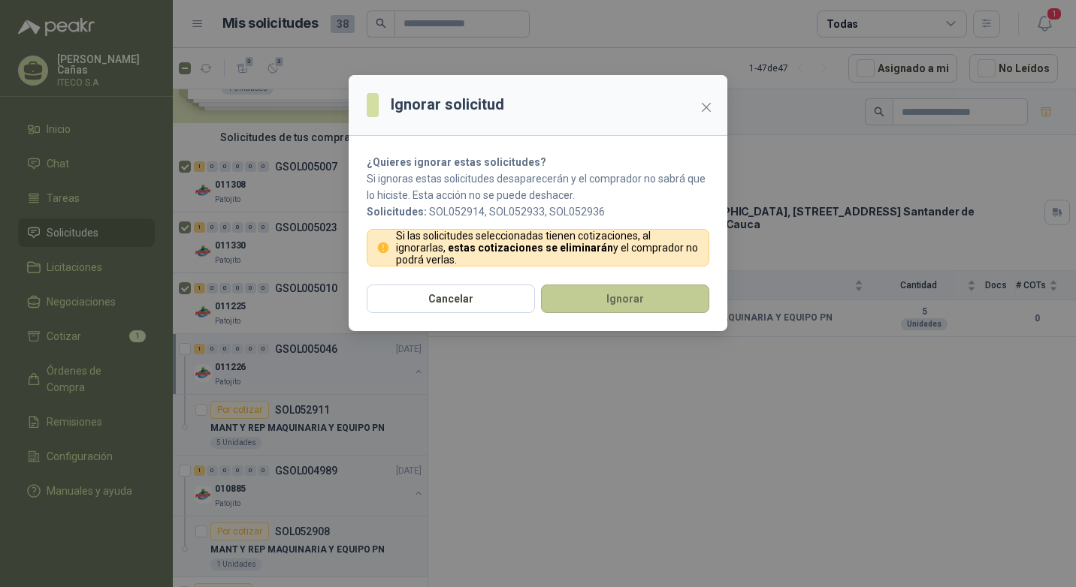
click at [601, 307] on button "Ignorar" at bounding box center [625, 299] width 168 height 29
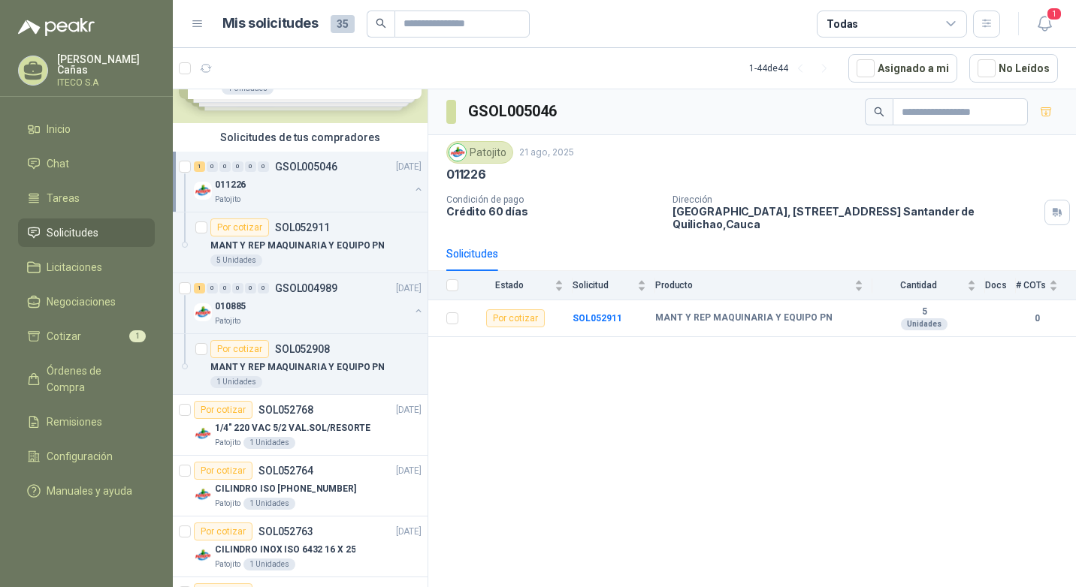
click at [233, 191] on p "011226" at bounding box center [230, 185] width 31 height 14
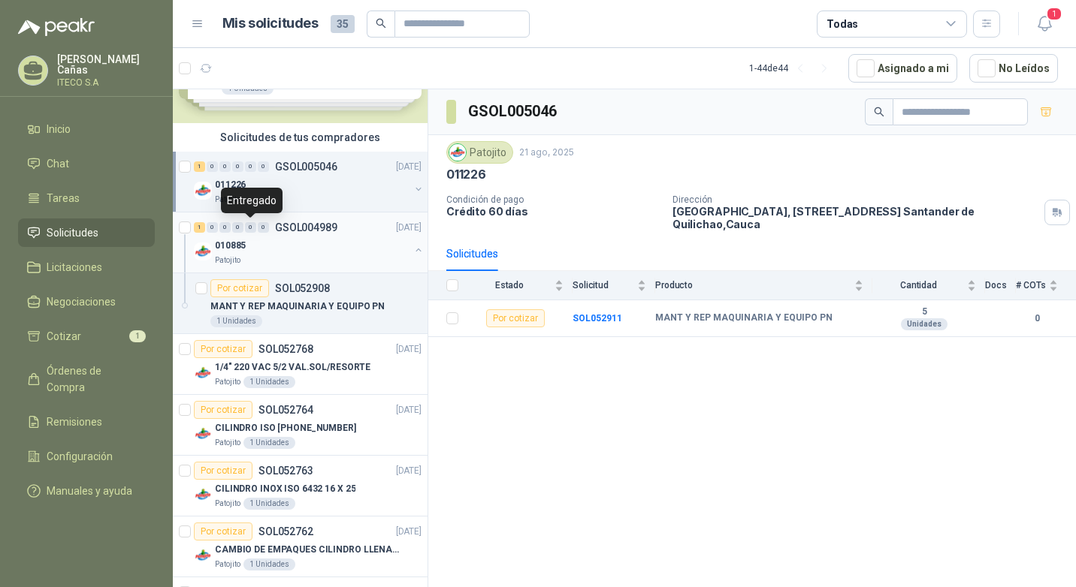
click at [254, 225] on div "0" at bounding box center [250, 227] width 11 height 11
click at [191, 162] on div at bounding box center [186, 182] width 15 height 48
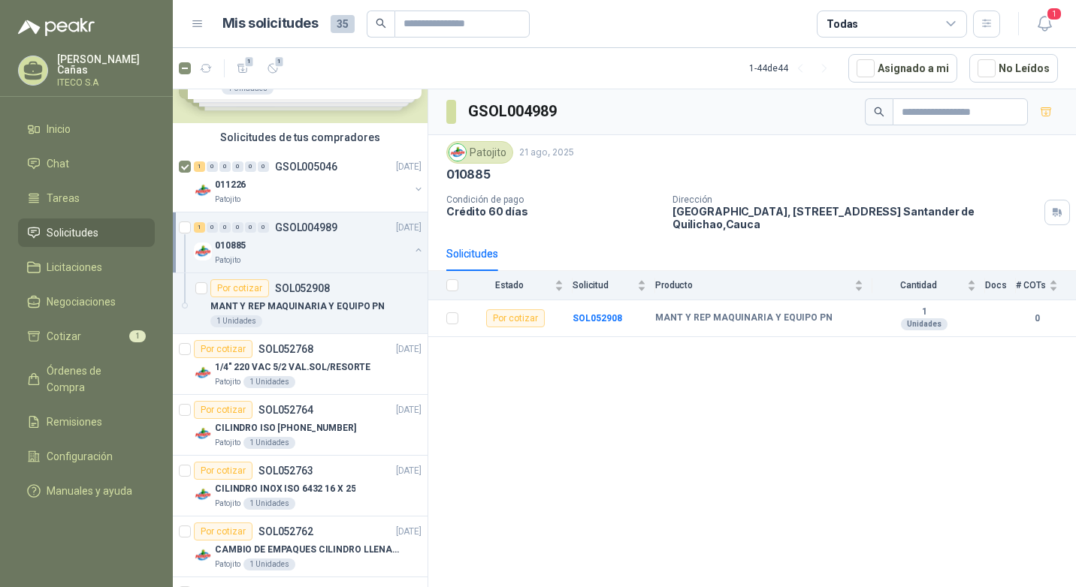
click at [191, 230] on div at bounding box center [186, 243] width 15 height 48
click at [276, 66] on span "2" at bounding box center [279, 62] width 11 height 12
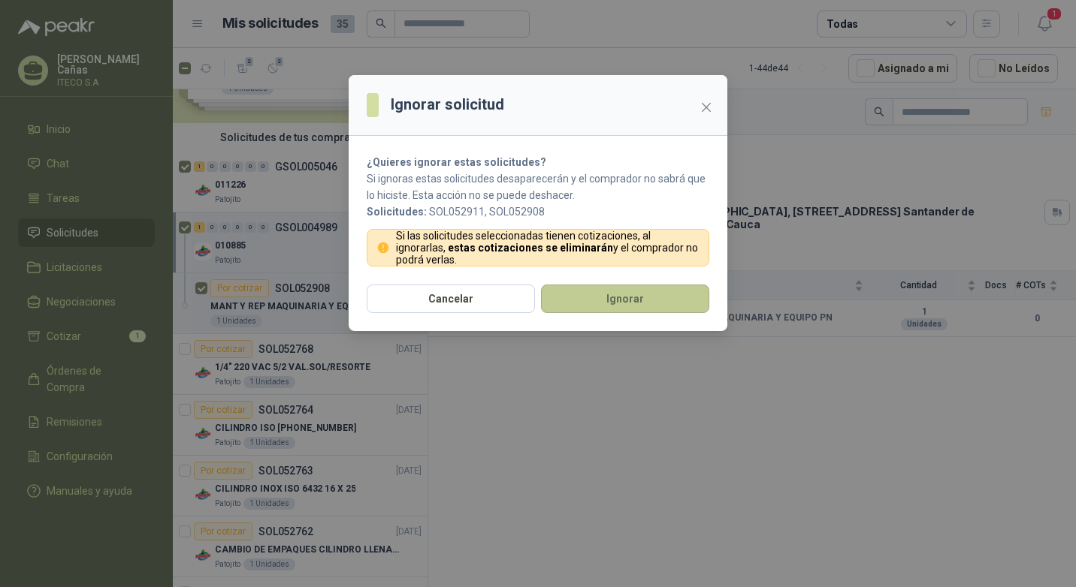
click at [593, 303] on button "Ignorar" at bounding box center [625, 299] width 168 height 29
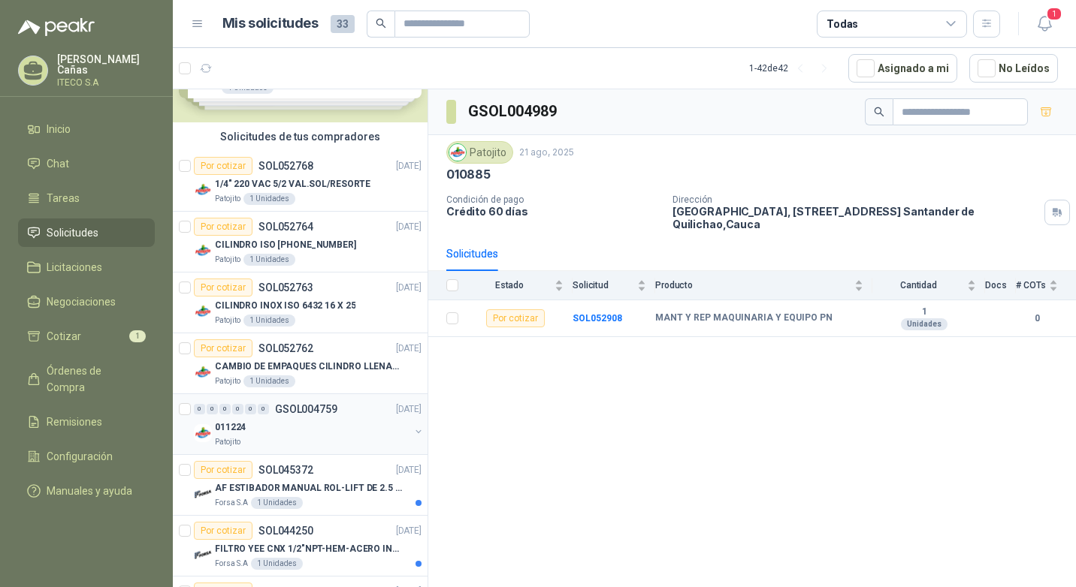
scroll to position [75, 0]
click at [285, 433] on div "011224" at bounding box center [312, 428] width 195 height 18
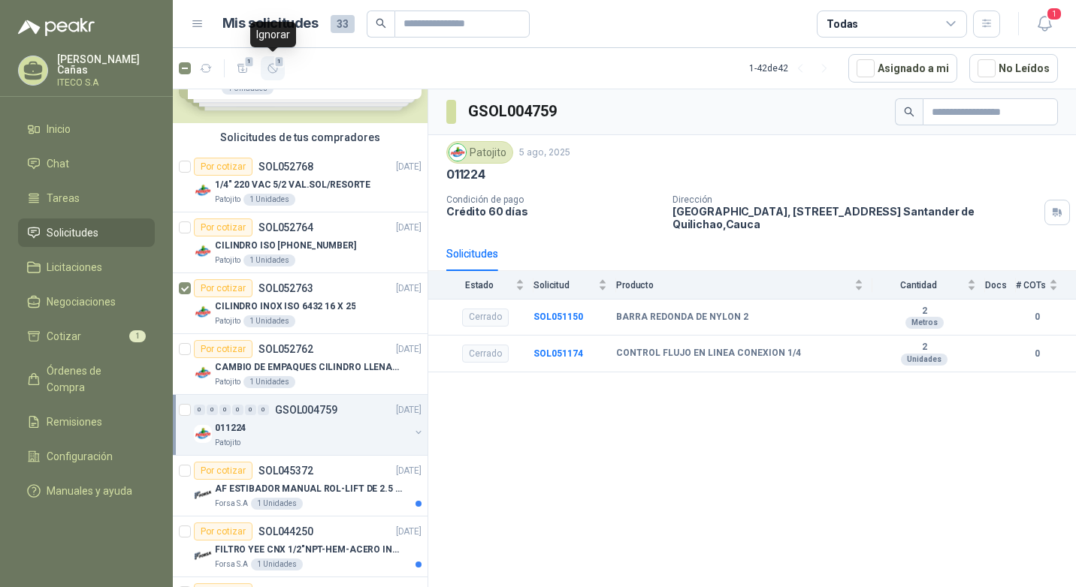
click at [278, 67] on span "1" at bounding box center [279, 62] width 11 height 12
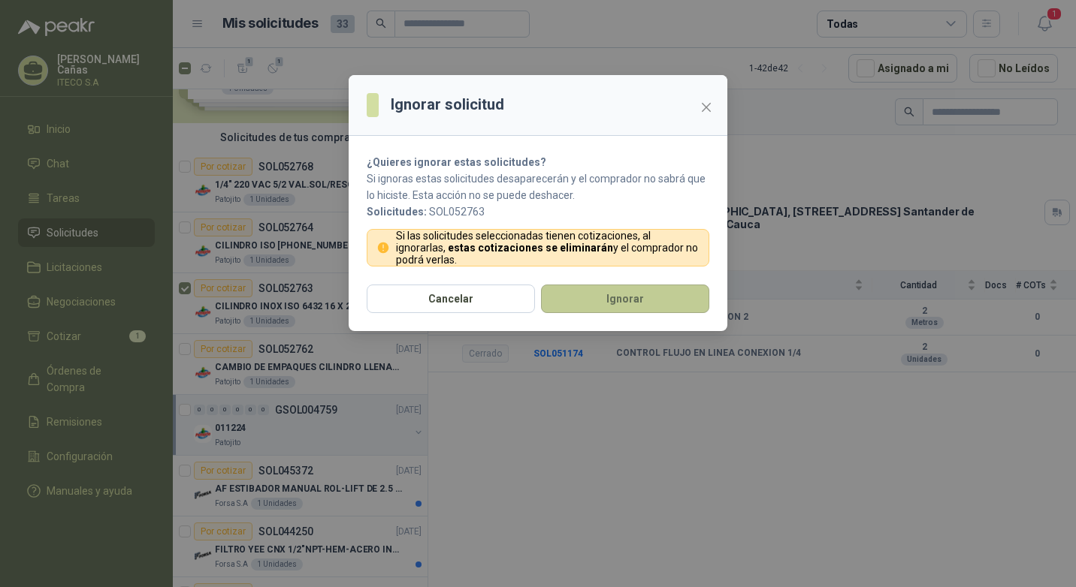
click at [602, 304] on button "Ignorar" at bounding box center [625, 299] width 168 height 29
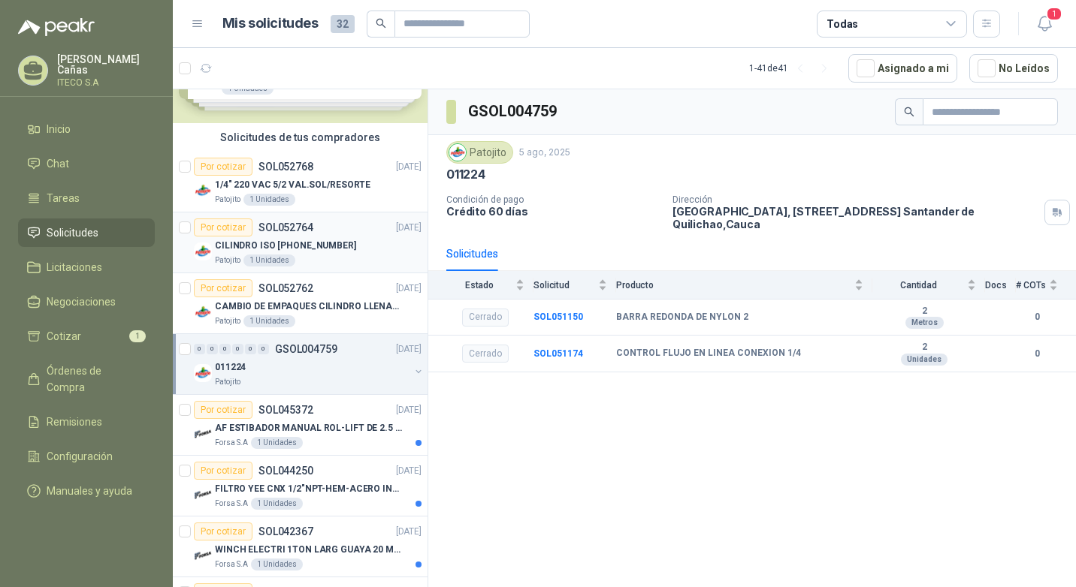
click at [349, 242] on div "CILINDRO ISO [PHONE_NUMBER]" at bounding box center [318, 246] width 207 height 18
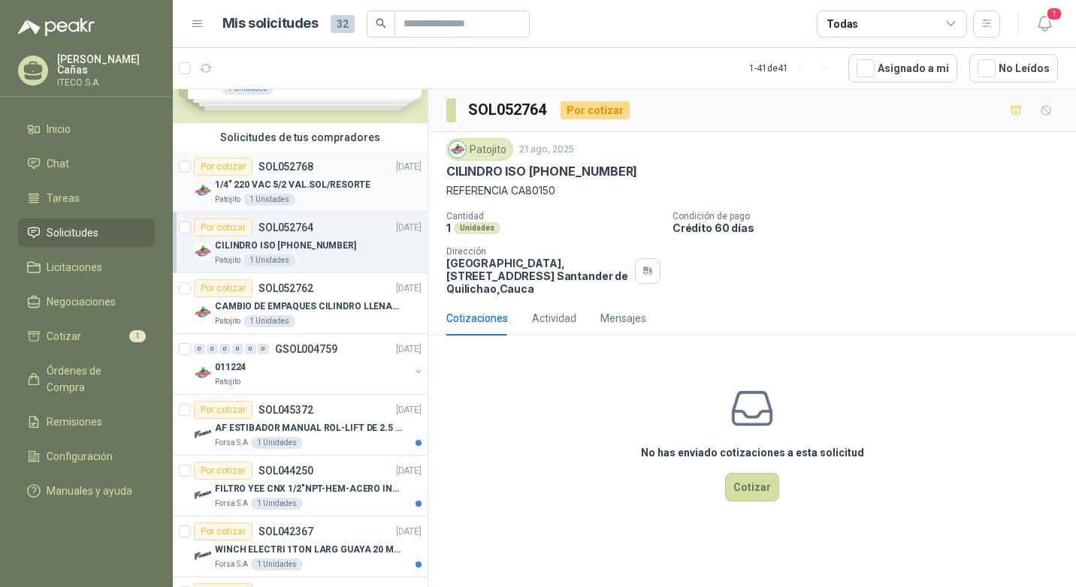
click at [310, 191] on p "1/4" 220 VAC 5/2 VAL.SOL/RESORTE" at bounding box center [293, 185] width 156 height 14
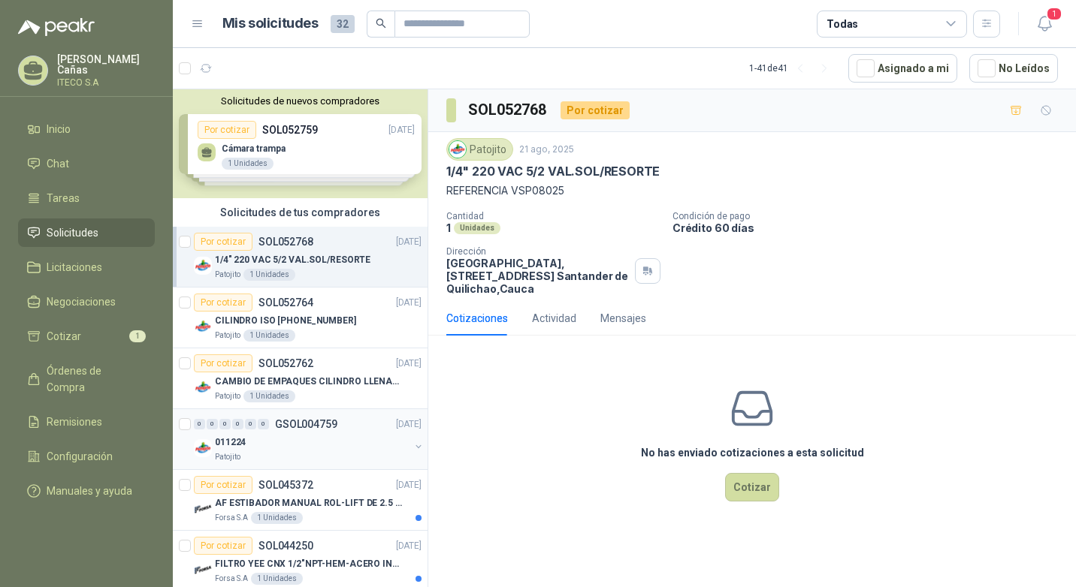
click at [282, 448] on div "011224" at bounding box center [312, 442] width 195 height 18
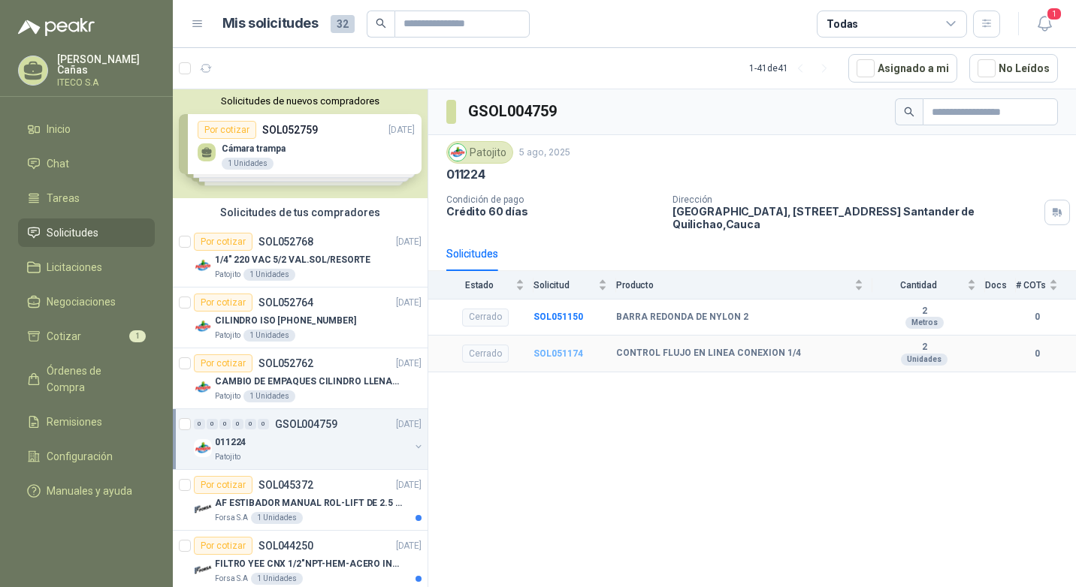
click at [545, 352] on b "SOL051174" at bounding box center [558, 354] width 50 height 11
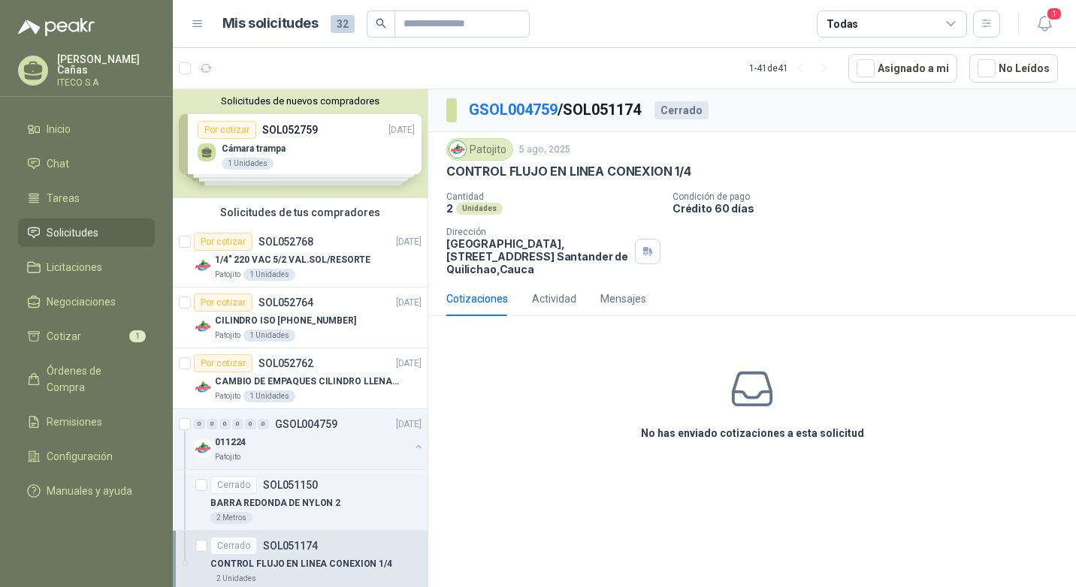
click at [748, 406] on icon at bounding box center [752, 389] width 38 height 32
click at [751, 402] on icon at bounding box center [752, 389] width 47 height 47
click at [745, 434] on h3 "No has enviado cotizaciones a esta solicitud" at bounding box center [752, 433] width 223 height 17
click at [760, 401] on icon at bounding box center [752, 389] width 47 height 47
click at [660, 335] on div "No has enviado cotizaciones a esta solicitud" at bounding box center [752, 403] width 648 height 151
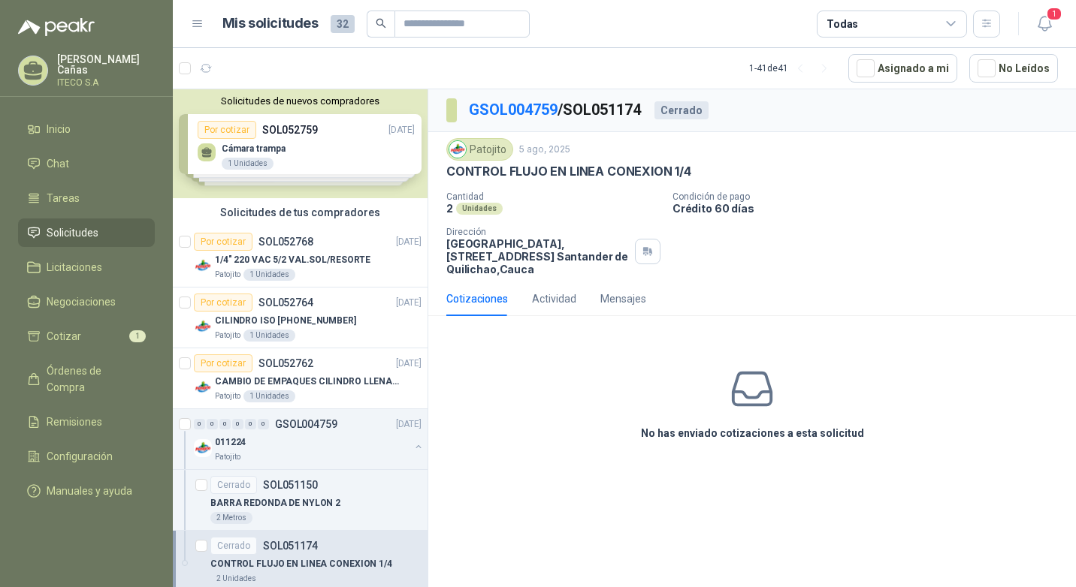
click at [516, 319] on div "Cotizaciones Actividad Mensajes No has enviado cotizaciones a esta solicitud" at bounding box center [752, 381] width 648 height 198
click at [1055, 24] on button "1" at bounding box center [1044, 24] width 27 height 27
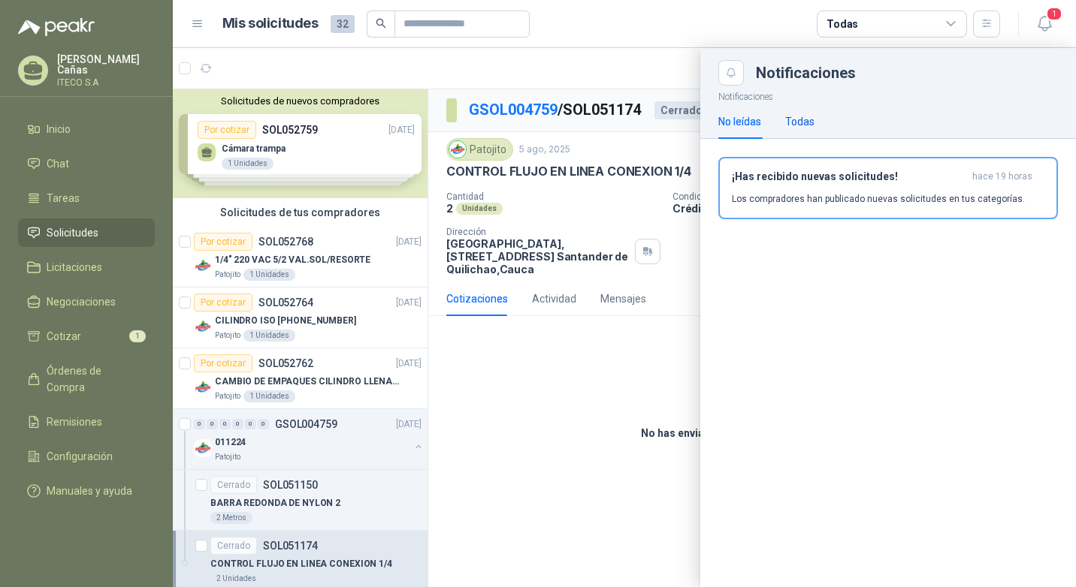
click at [808, 129] on div "Todas" at bounding box center [799, 121] width 29 height 17
click at [720, 113] on div "No leídas" at bounding box center [739, 121] width 43 height 17
click at [627, 92] on div at bounding box center [624, 317] width 903 height 539
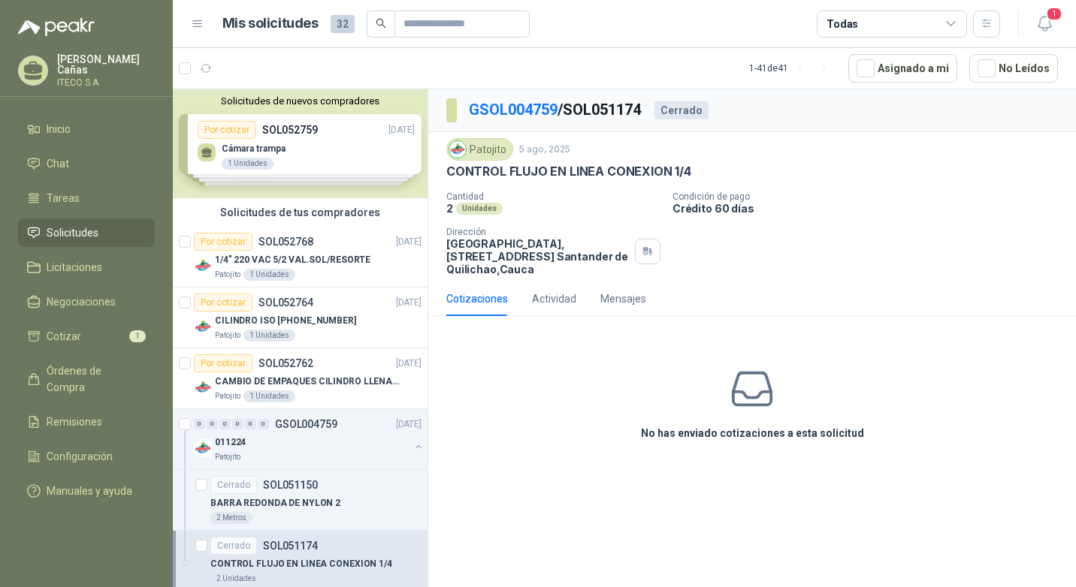
click at [93, 60] on p "[PERSON_NAME]" at bounding box center [106, 64] width 98 height 21
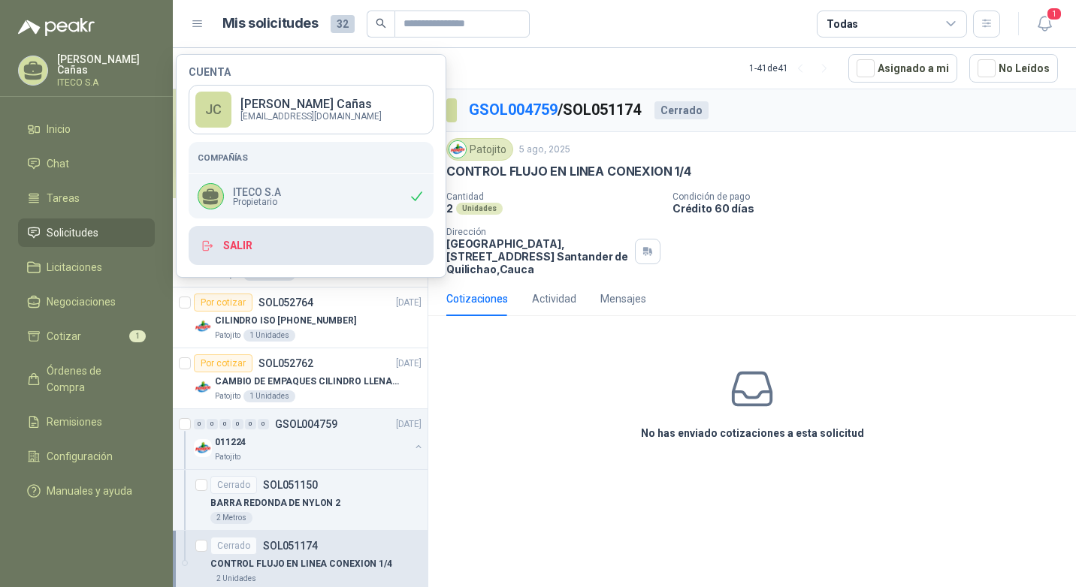
click at [243, 244] on button "Salir" at bounding box center [311, 245] width 245 height 39
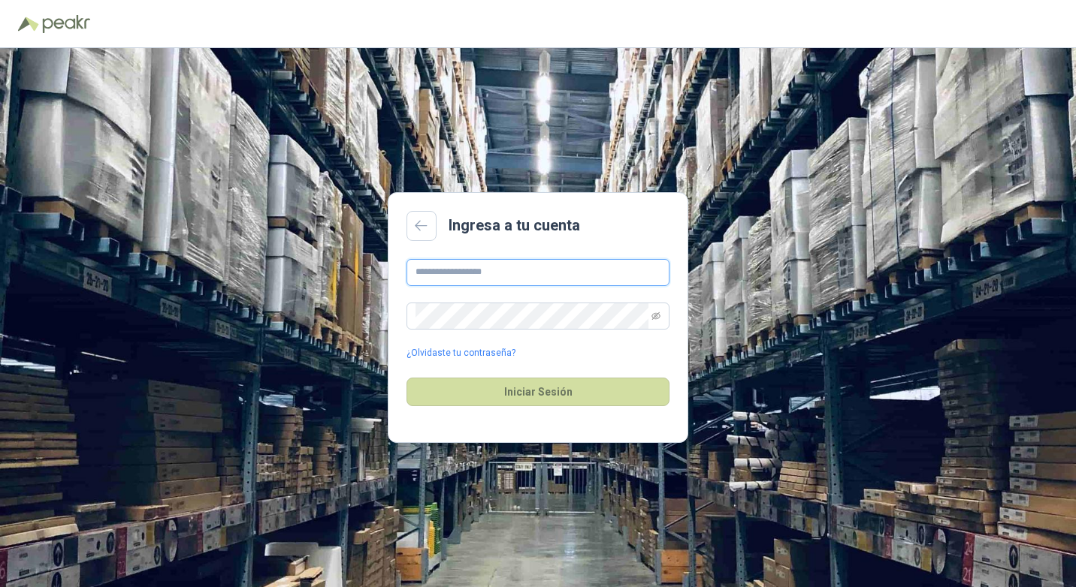
type input "**********"
